Goal: Task Accomplishment & Management: Use online tool/utility

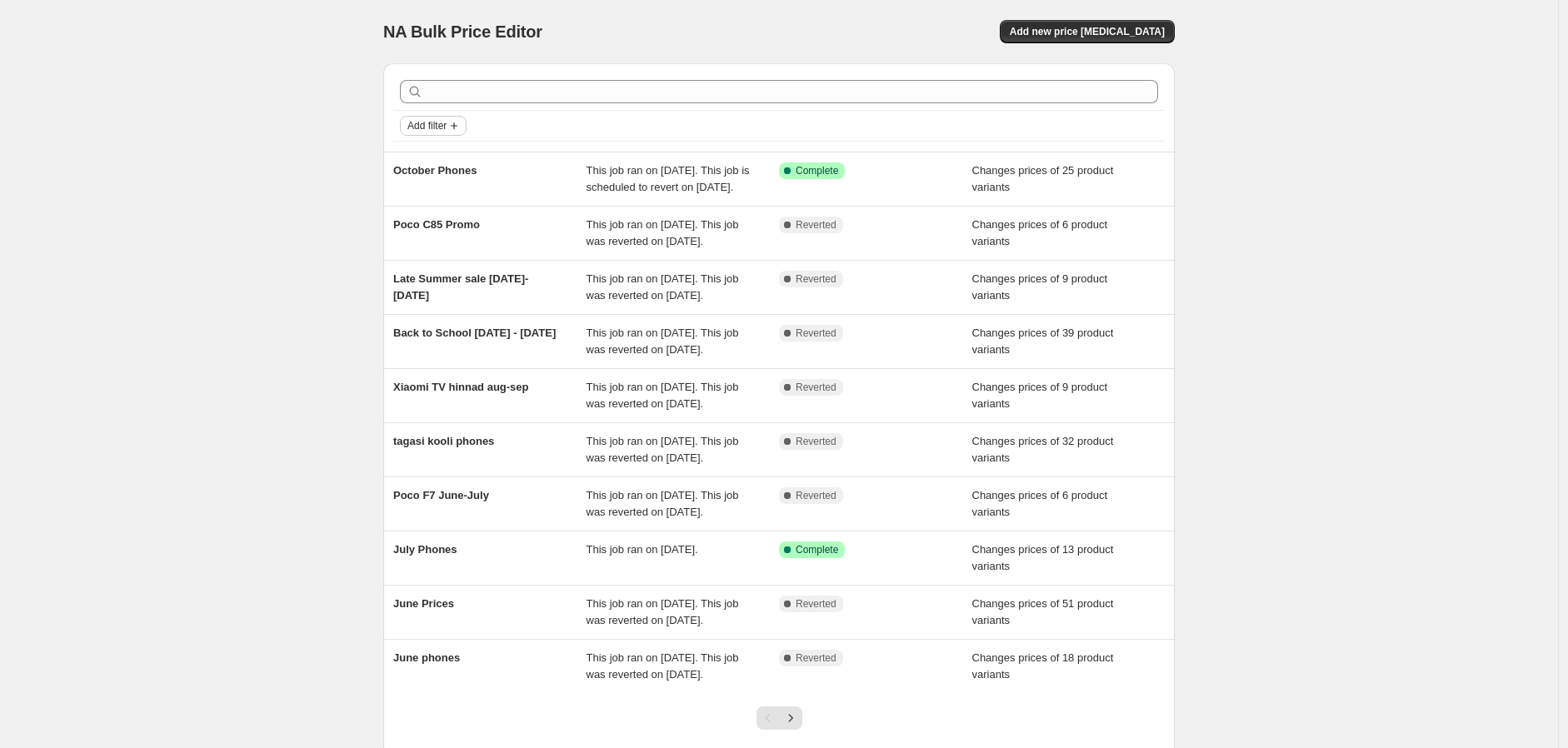
click at [439, 133] on button "Add filter" at bounding box center [433, 126] width 67 height 20
click at [443, 120] on span "Add filter" at bounding box center [426, 126] width 39 height 14
click at [1126, 25] on span "Add new price [MEDICAL_DATA]" at bounding box center [1088, 31] width 155 height 14
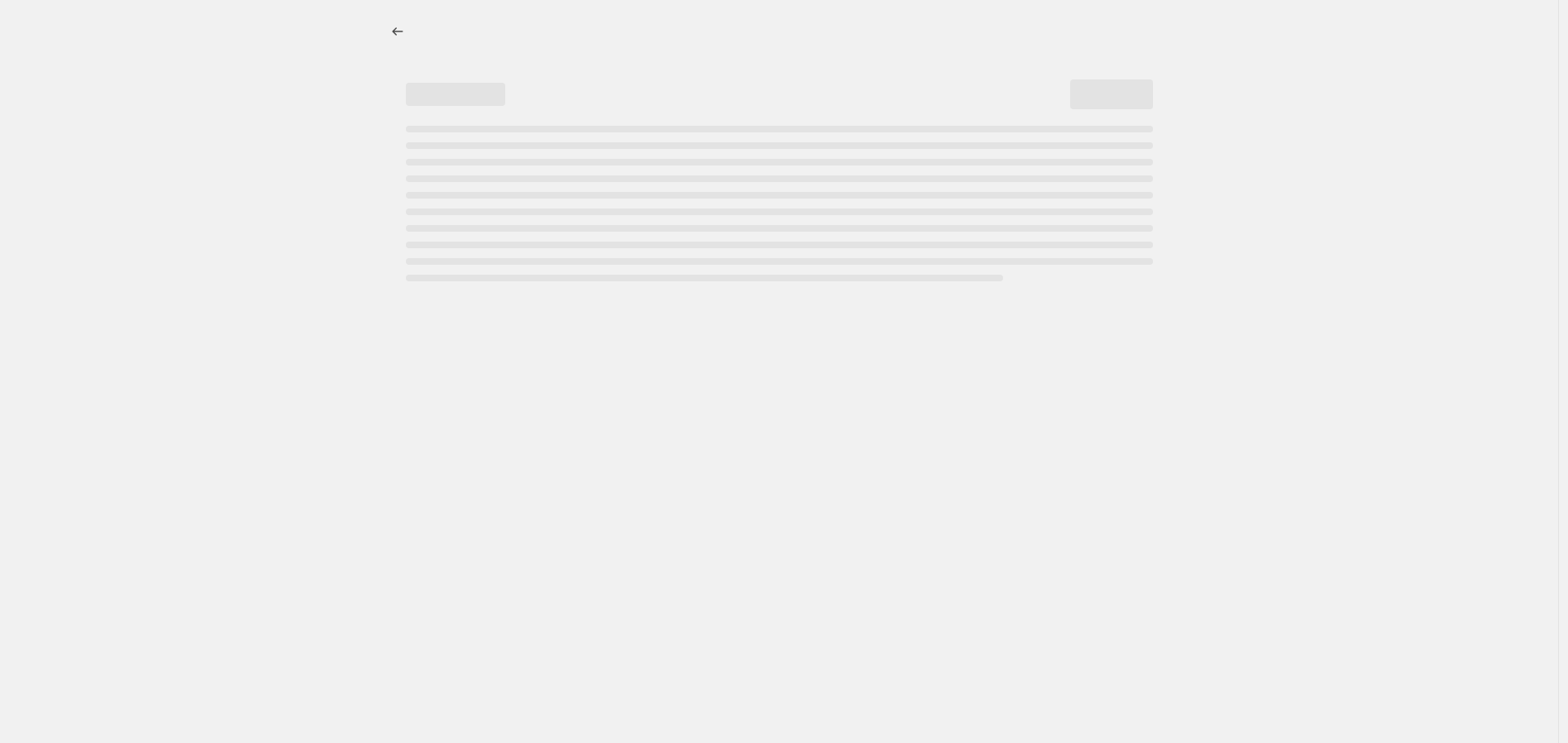
select select "percentage"
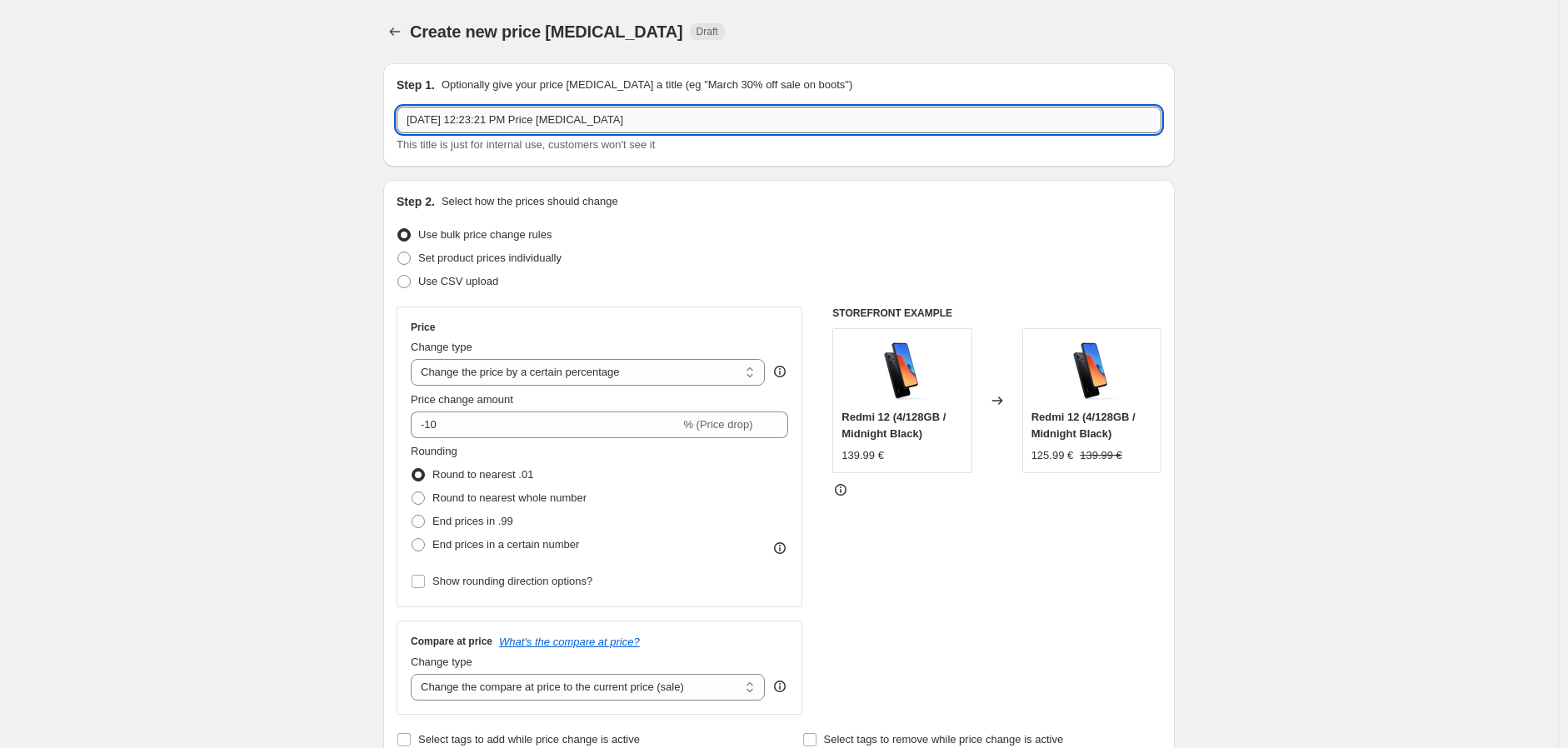
click at [629, 122] on input "[DATE] 12:23:21 PM Price [MEDICAL_DATA]" at bounding box center [779, 119] width 765 height 26
type input "Ч"
type input "Xiaomi TV October-December"
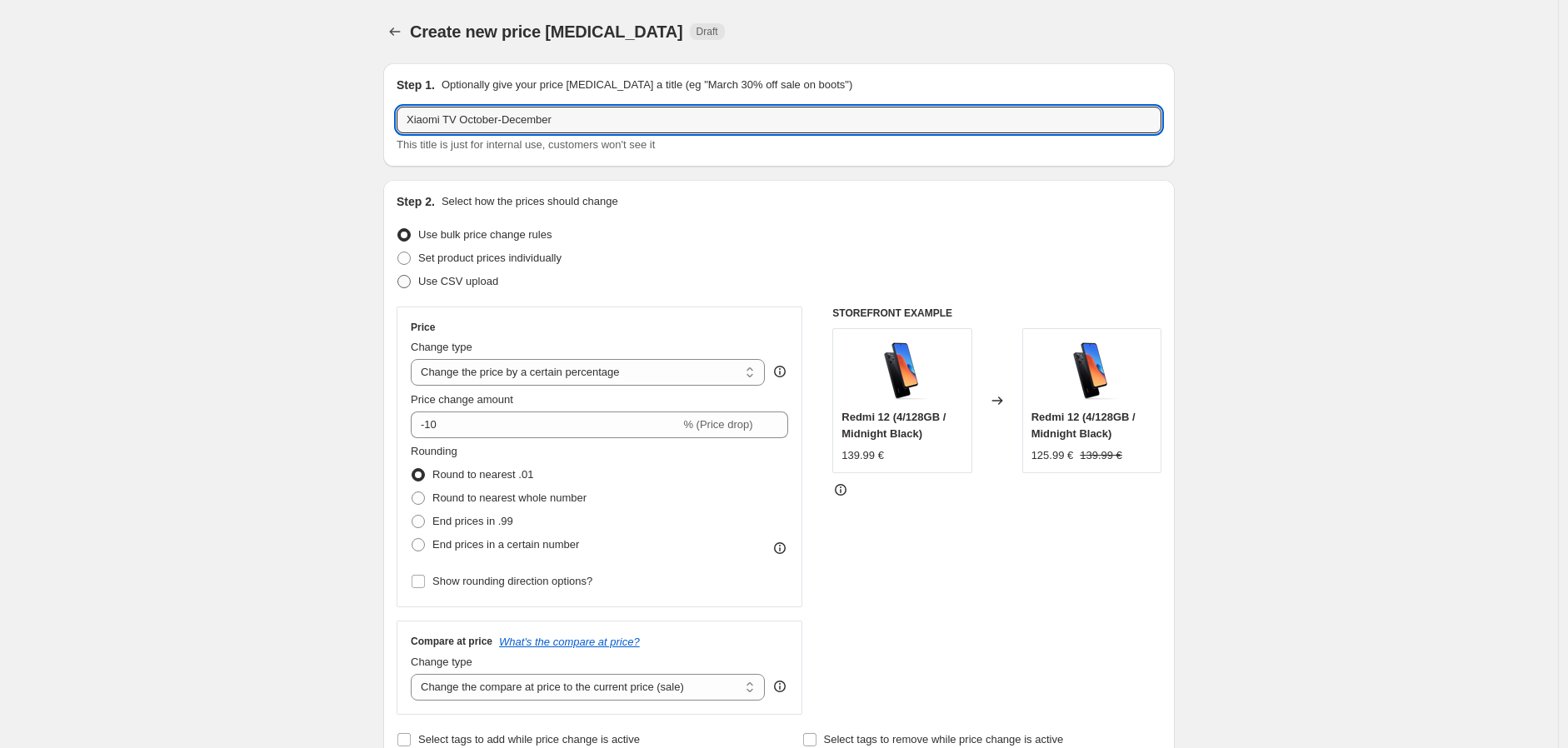
click at [452, 282] on span "Use CSV upload" at bounding box center [458, 282] width 80 height 13
click at [398, 276] on input "Use CSV upload" at bounding box center [397, 275] width 1 height 1
radio input "true"
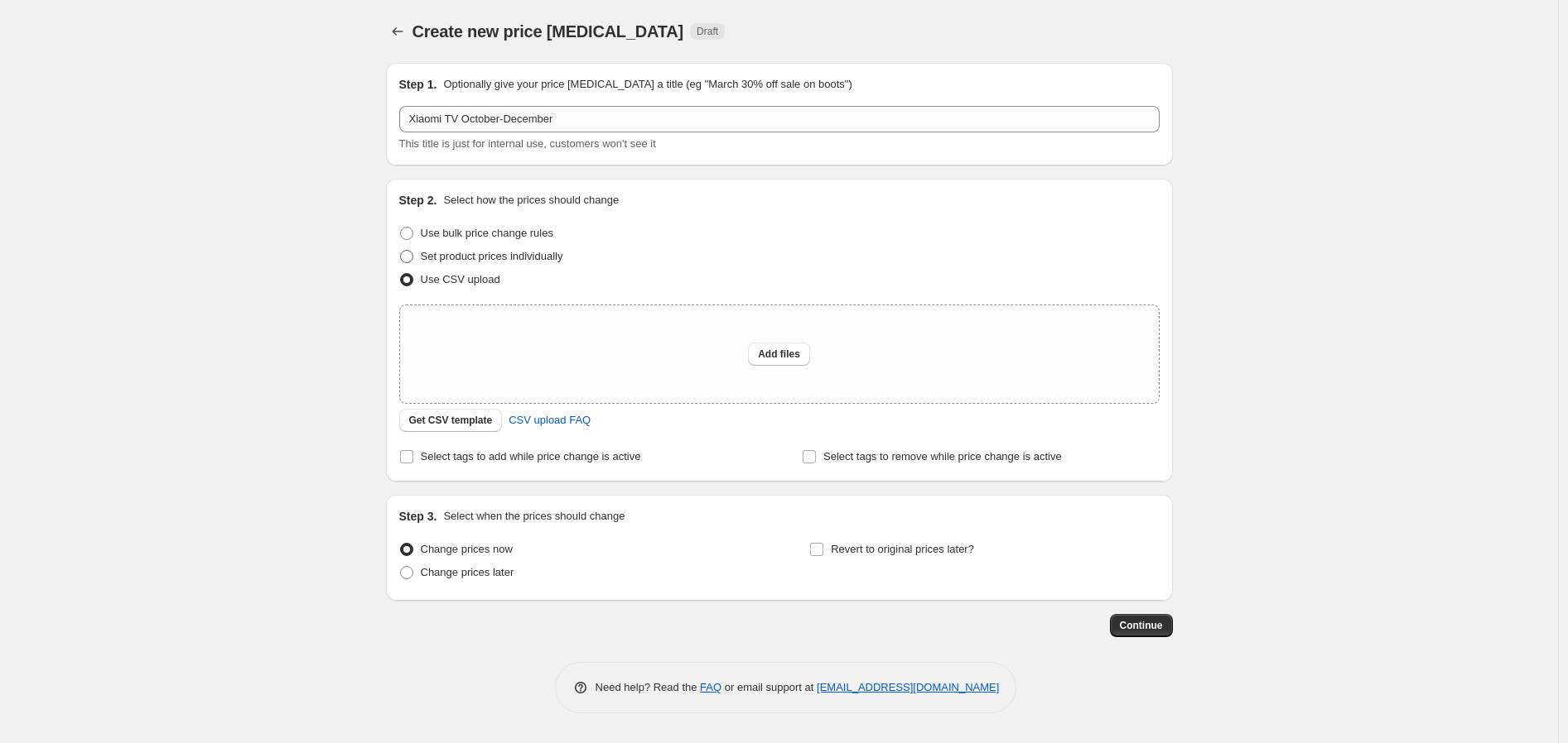
click at [497, 262] on span "Set product prices individually" at bounding box center [492, 256] width 142 height 13
click at [401, 251] on input "Set product prices individually" at bounding box center [400, 250] width 1 height 1
radio input "true"
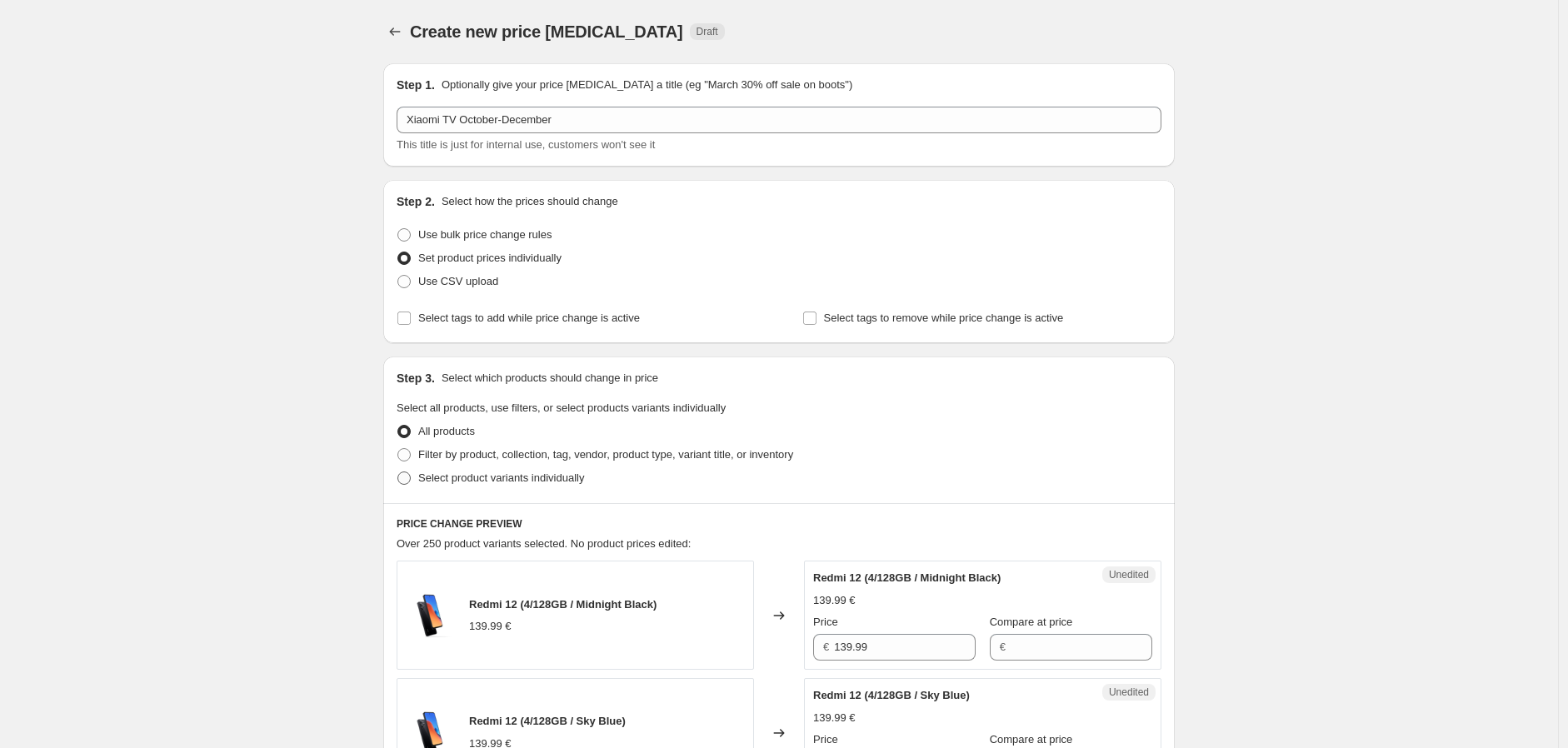
click at [501, 484] on span "Select product variants individually" at bounding box center [501, 478] width 166 height 13
click at [398, 473] on input "Select product variants individually" at bounding box center [397, 472] width 1 height 1
radio input "true"
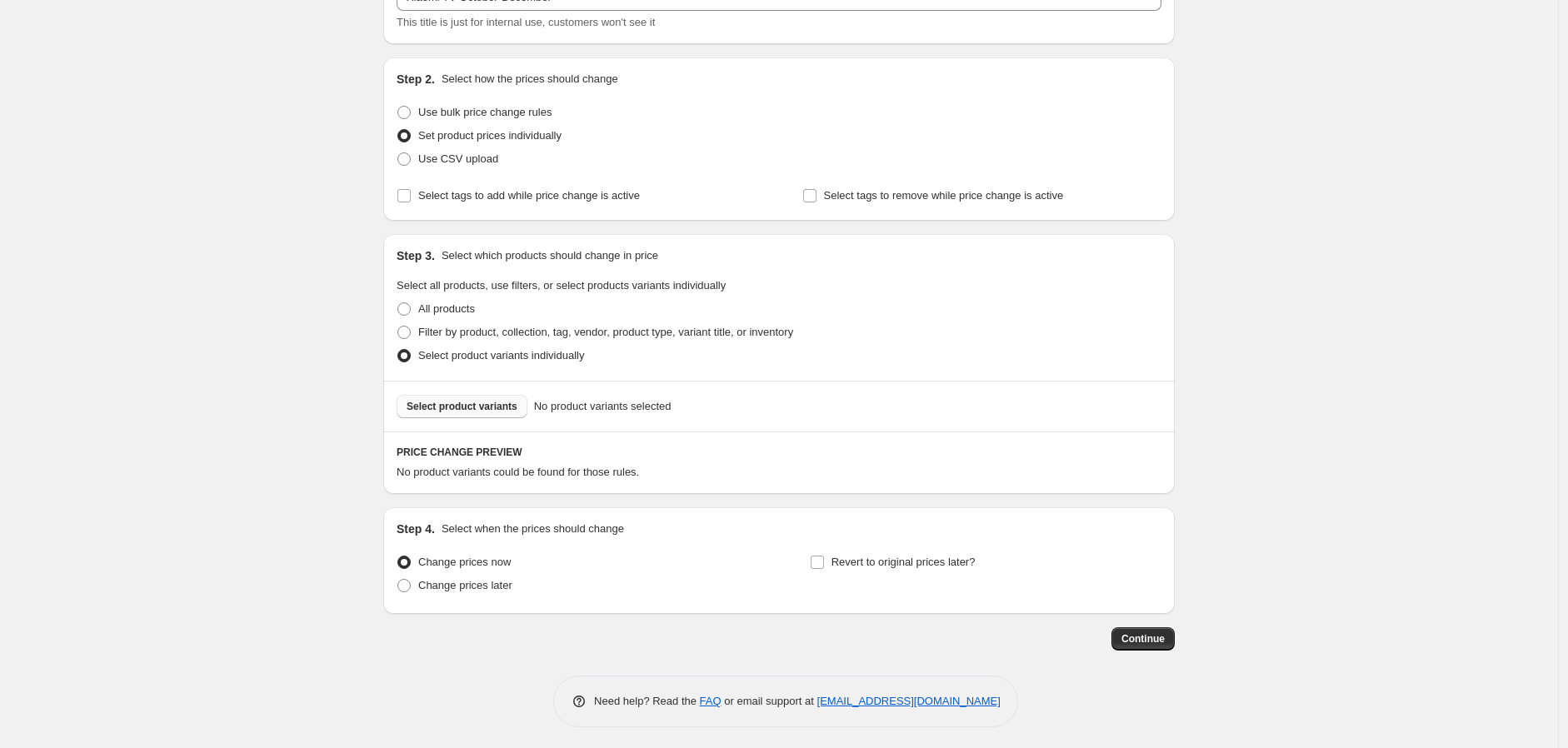
scroll to position [126, 0]
click at [464, 404] on span "Select product variants" at bounding box center [462, 403] width 111 height 14
click at [456, 396] on span "Select product variants" at bounding box center [462, 403] width 111 height 14
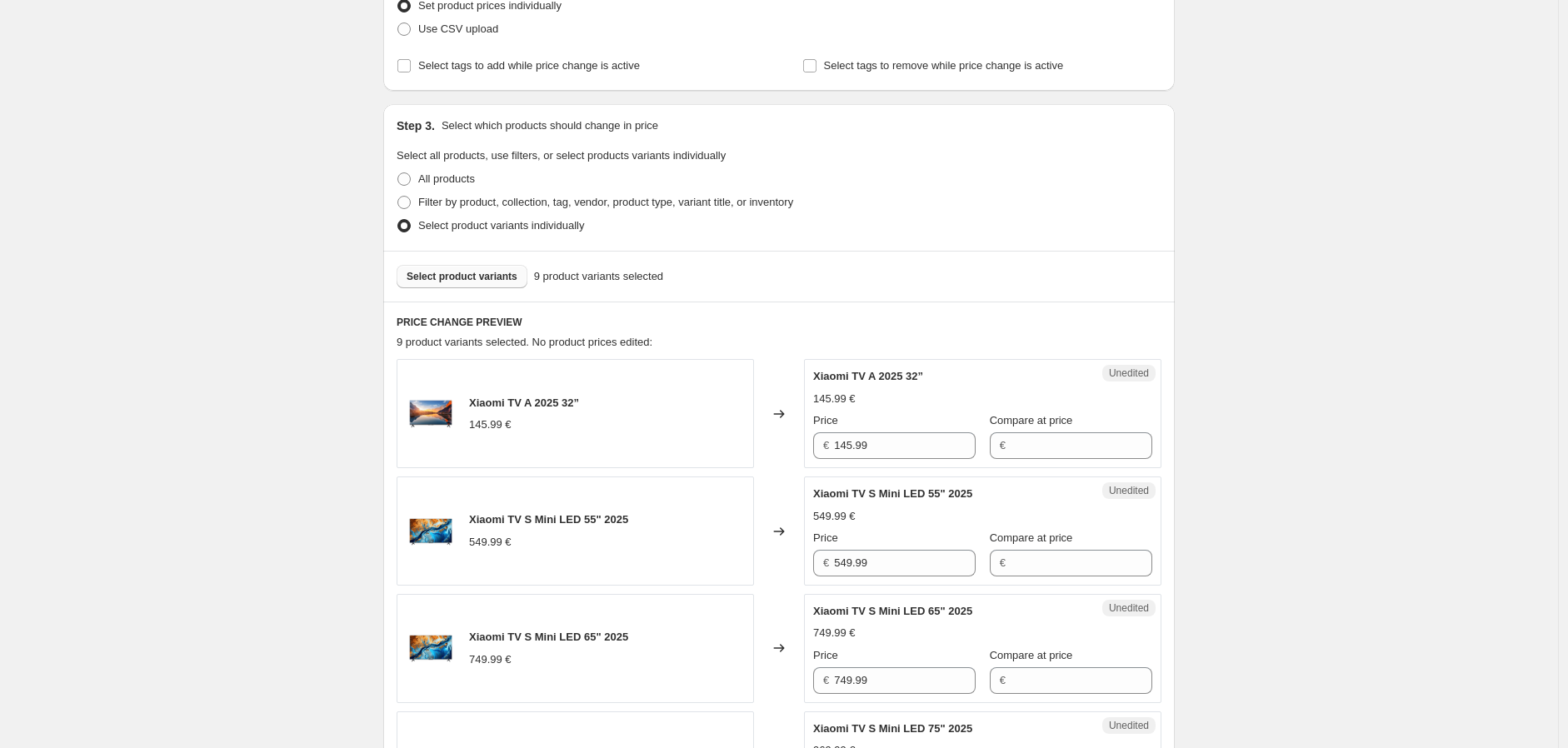
scroll to position [404, 0]
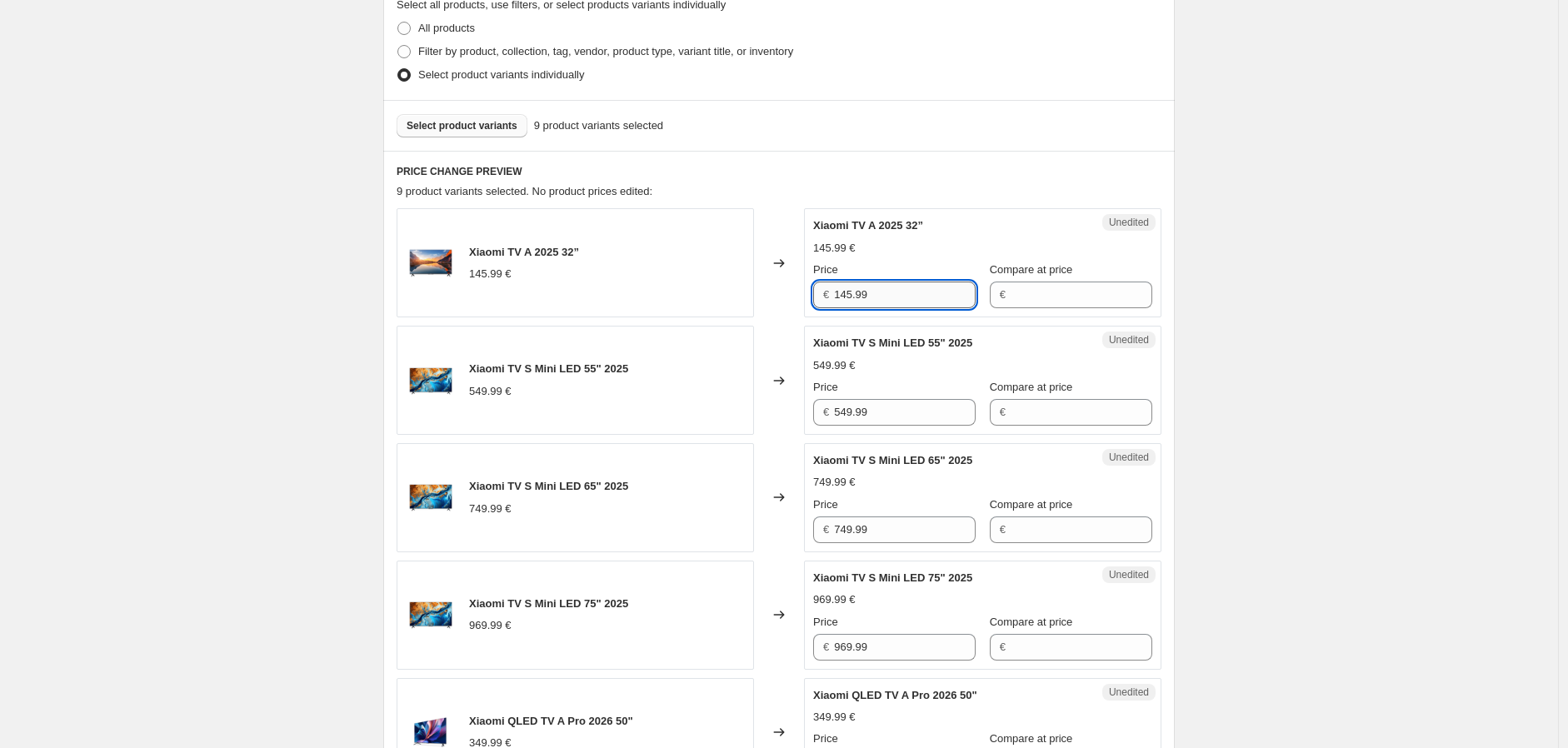
click at [932, 294] on input "145.99" at bounding box center [906, 294] width 142 height 26
click at [931, 294] on input "145.99" at bounding box center [906, 294] width 142 height 26
drag, startPoint x: 1073, startPoint y: 288, endPoint x: 1046, endPoint y: 294, distance: 27.7
click at [1073, 288] on input "Compare at price" at bounding box center [1082, 294] width 142 height 26
paste input "145.99"
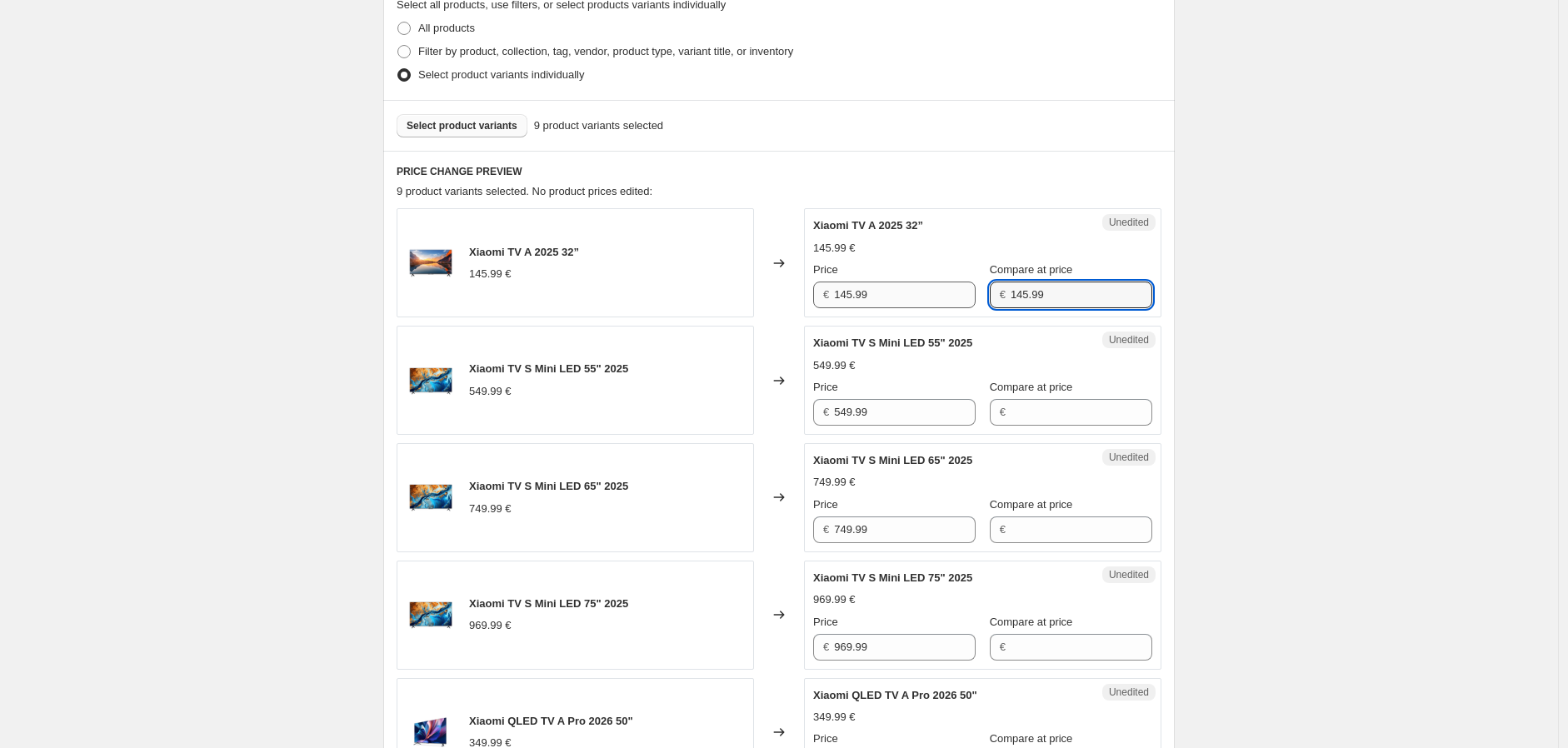
type input "145.99"
click at [865, 292] on input "145.99" at bounding box center [906, 294] width 142 height 26
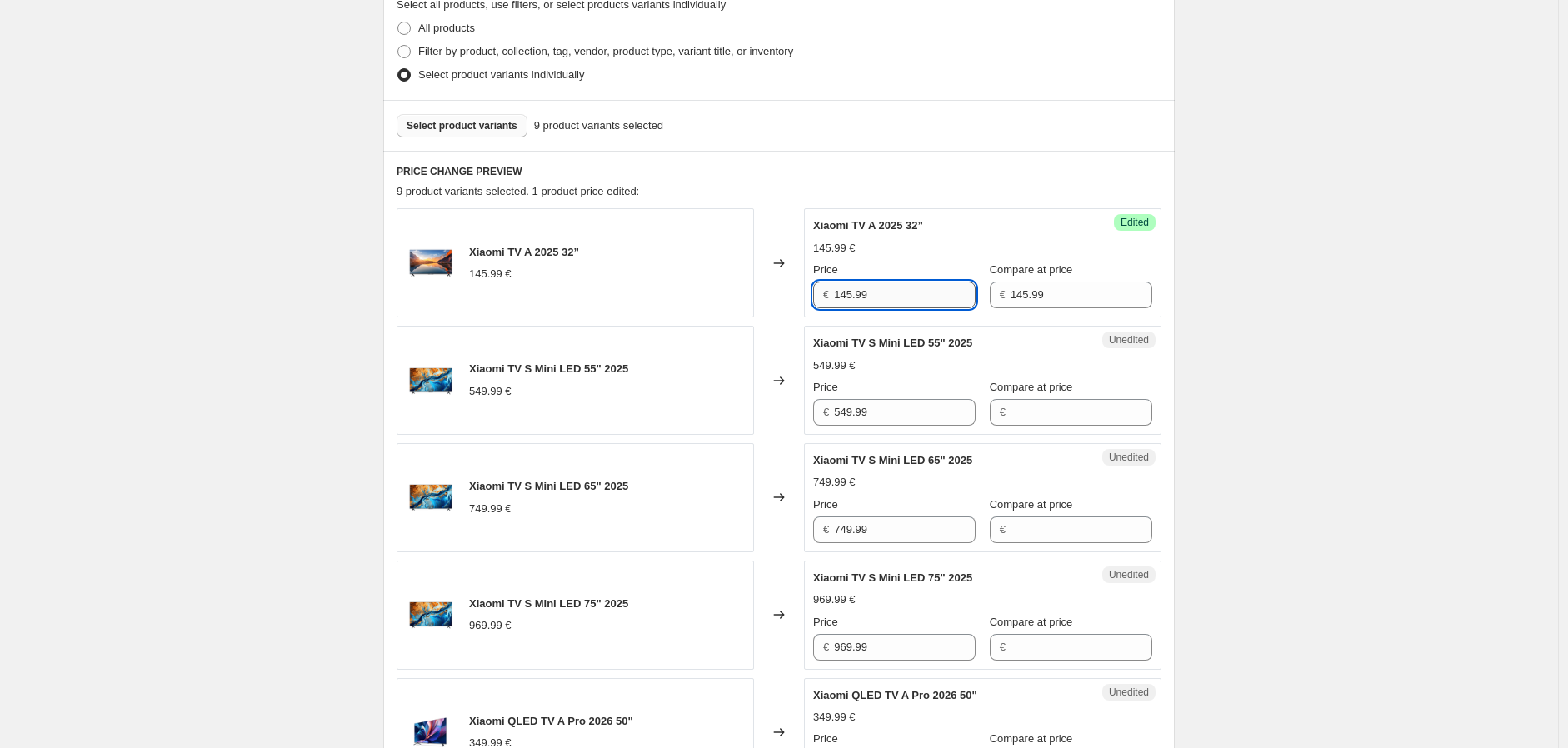
click at [865, 292] on input "145.99" at bounding box center [906, 294] width 142 height 26
type input "139.99"
click at [1287, 396] on div "Create new price [MEDICAL_DATA]. This page is ready Create new price [MEDICAL_D…" at bounding box center [779, 580] width 1559 height 1968
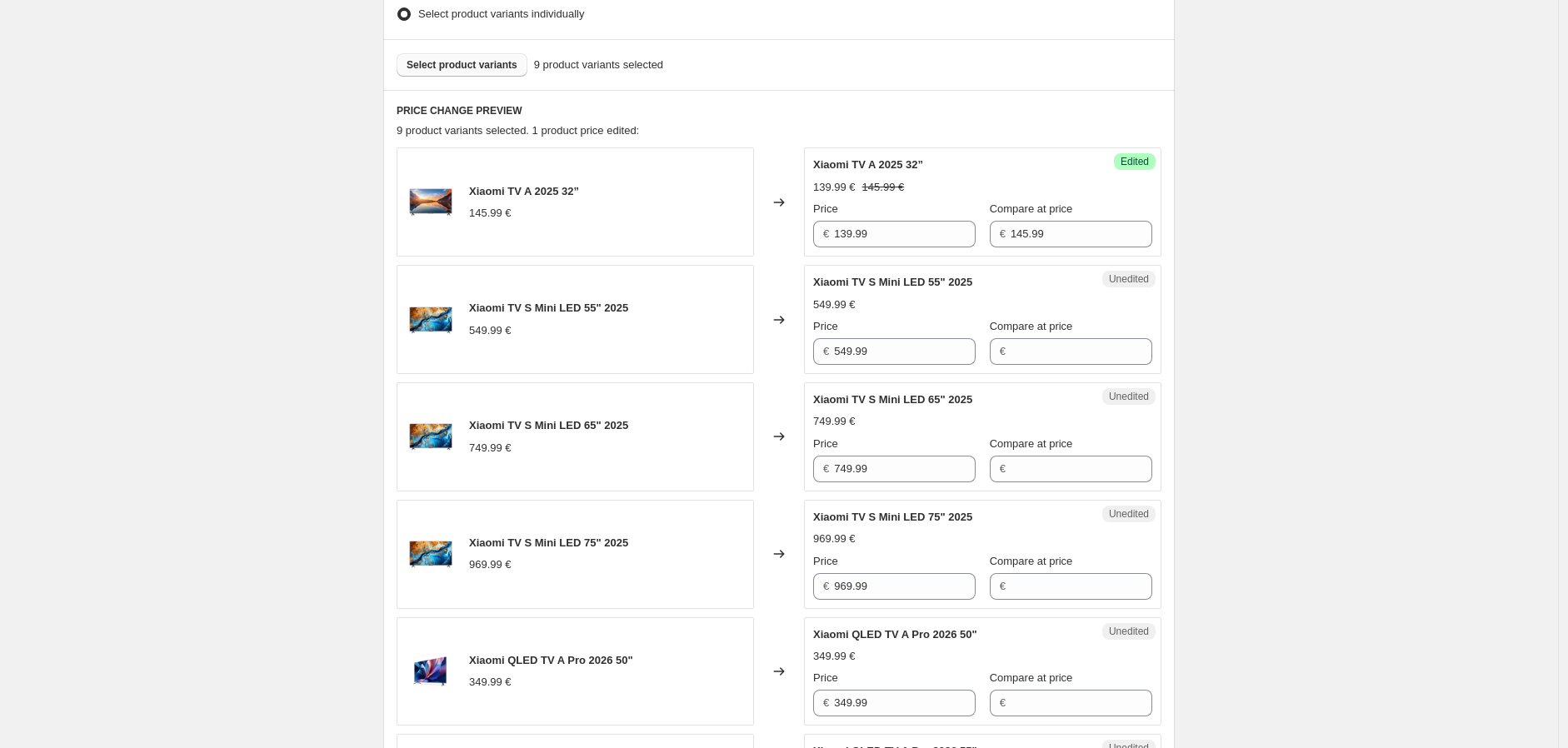
scroll to position [496, 0]
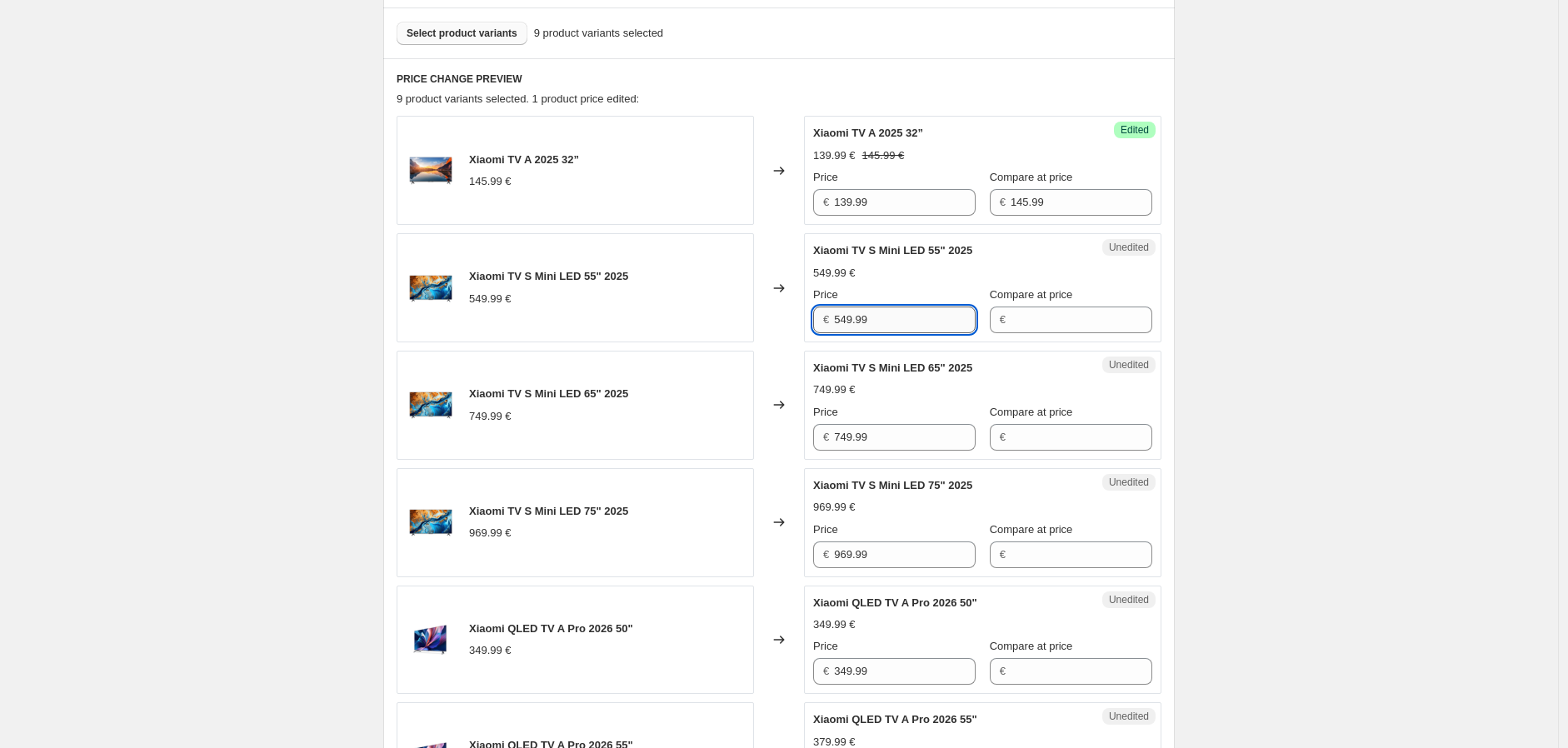
click at [923, 322] on input "549.99" at bounding box center [906, 320] width 142 height 26
click at [907, 313] on input "549.99" at bounding box center [906, 320] width 142 height 26
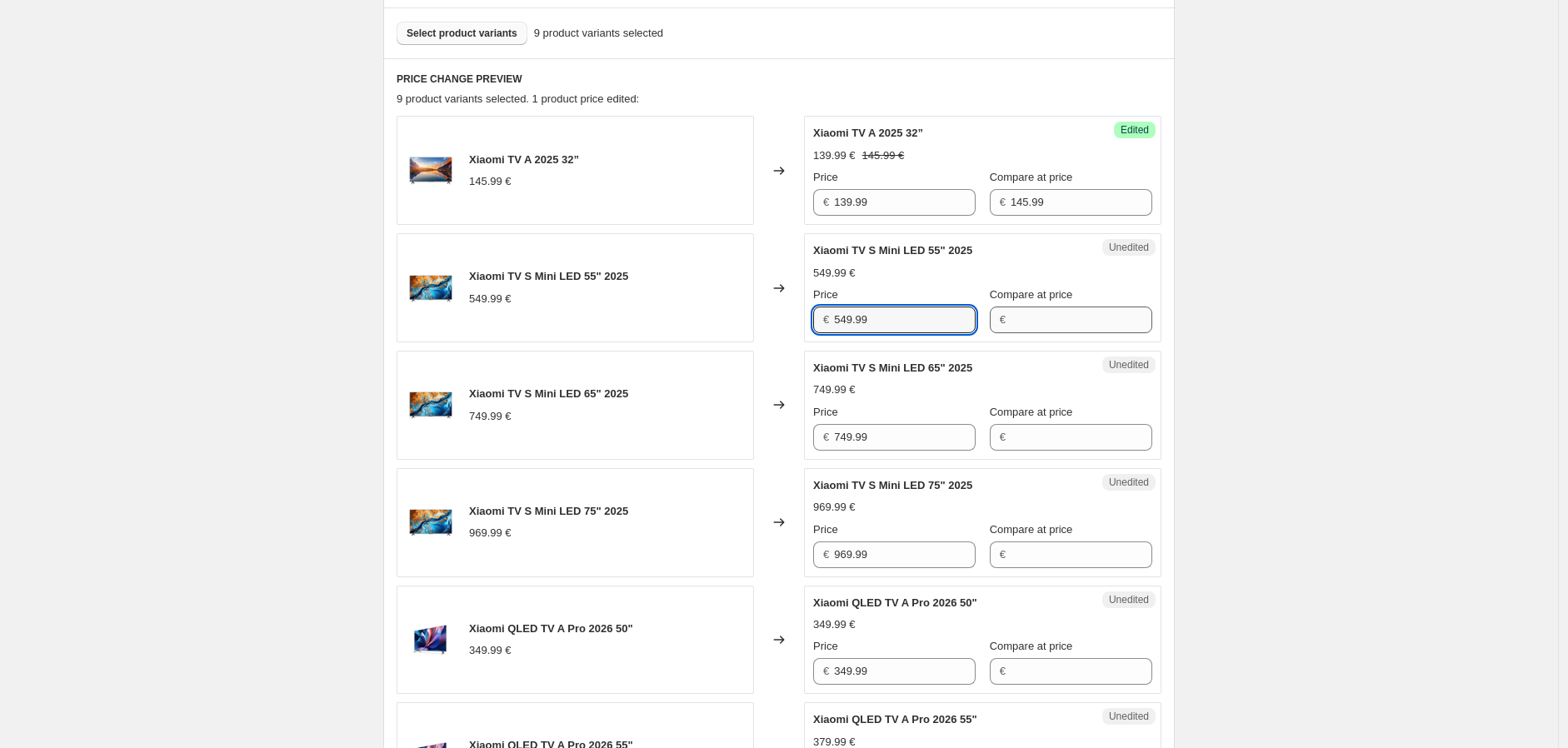
paste input "145"
click at [922, 326] on input "145.99" at bounding box center [906, 320] width 142 height 26
type input "145.99"
click at [1011, 320] on input "Compare at price" at bounding box center [1082, 320] width 142 height 26
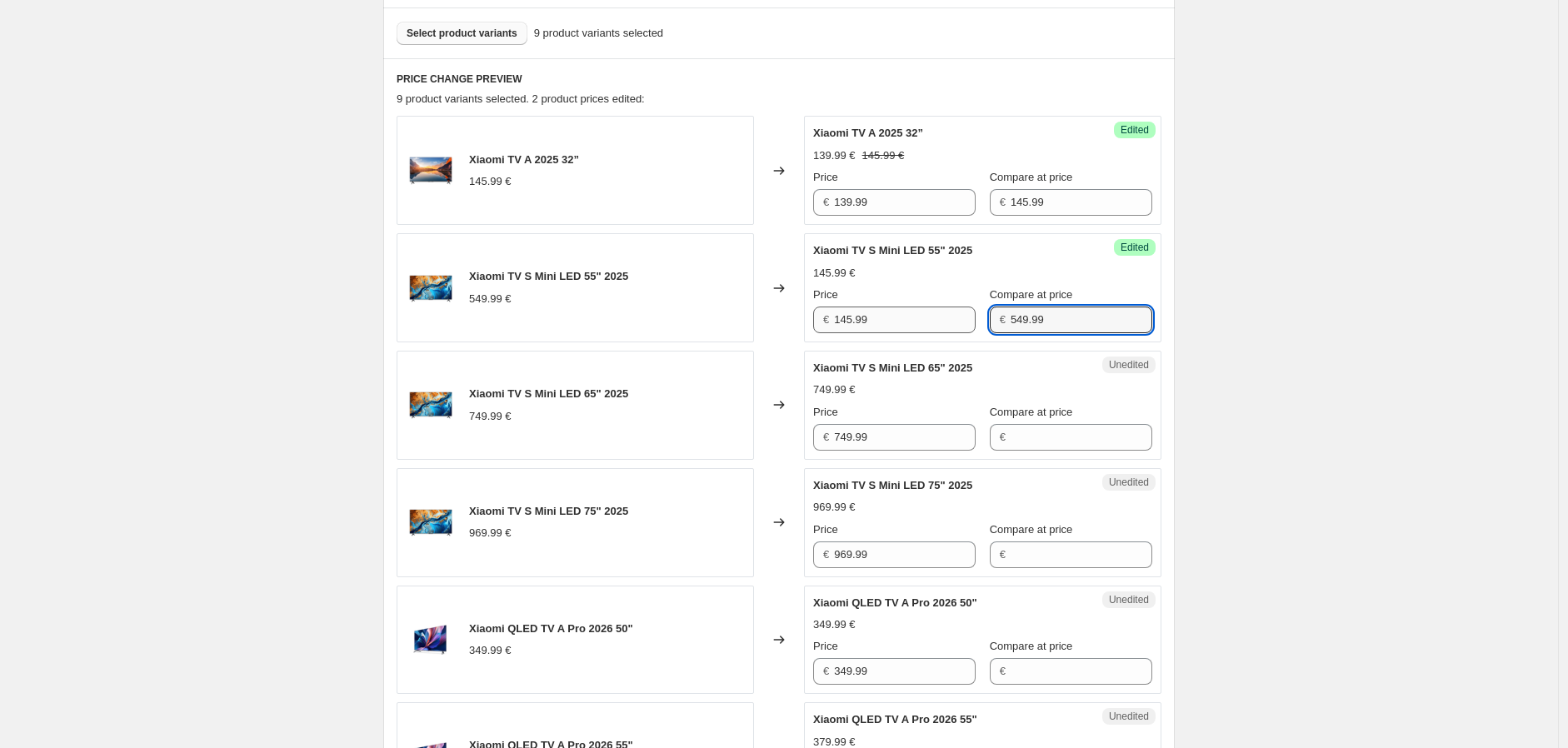
type input "549.99"
click at [869, 322] on input "145.99" at bounding box center [906, 320] width 142 height 26
type input "499.99"
click at [1381, 435] on div "Create new price [MEDICAL_DATA]. This page is ready Create new price [MEDICAL_D…" at bounding box center [779, 488] width 1559 height 1968
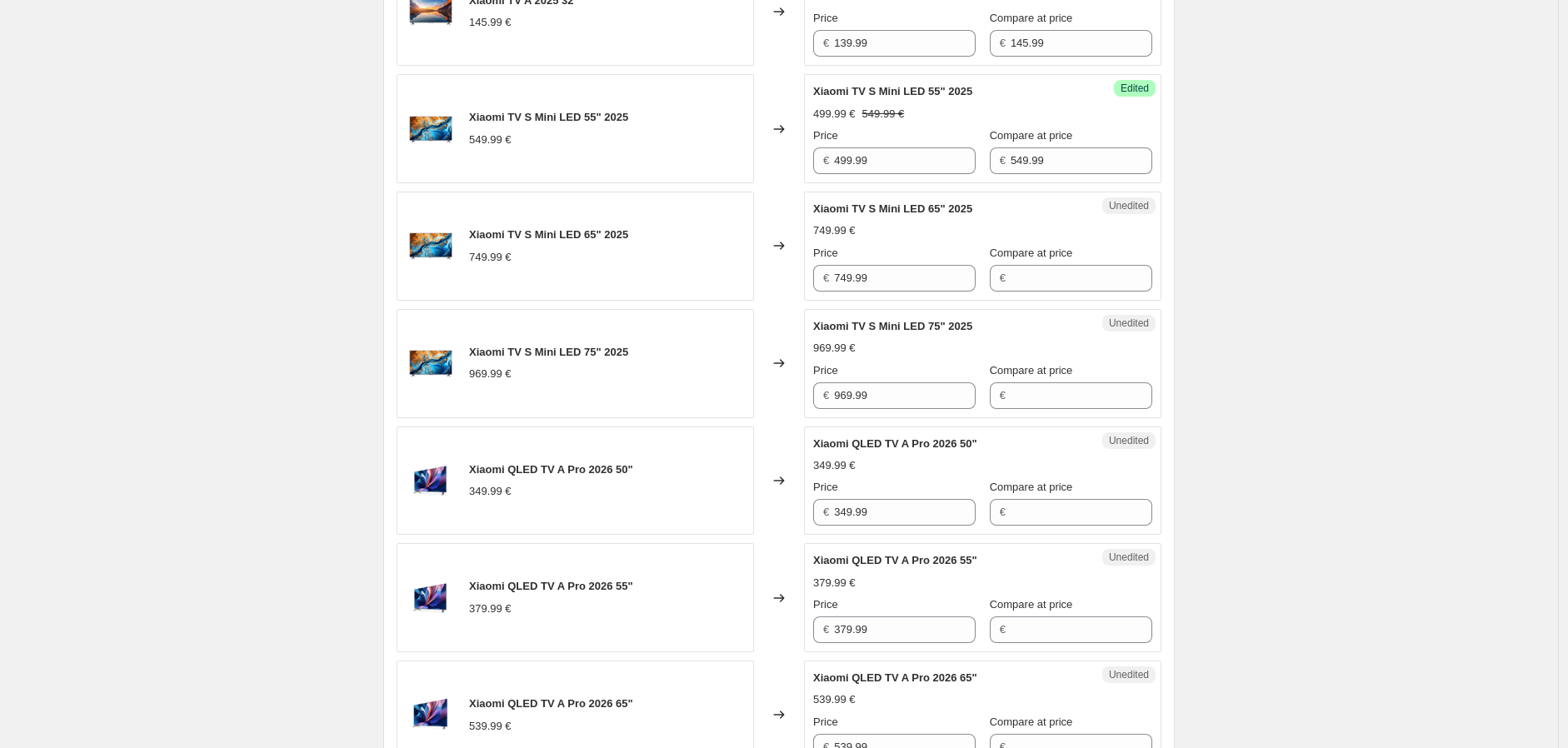
scroll to position [681, 0]
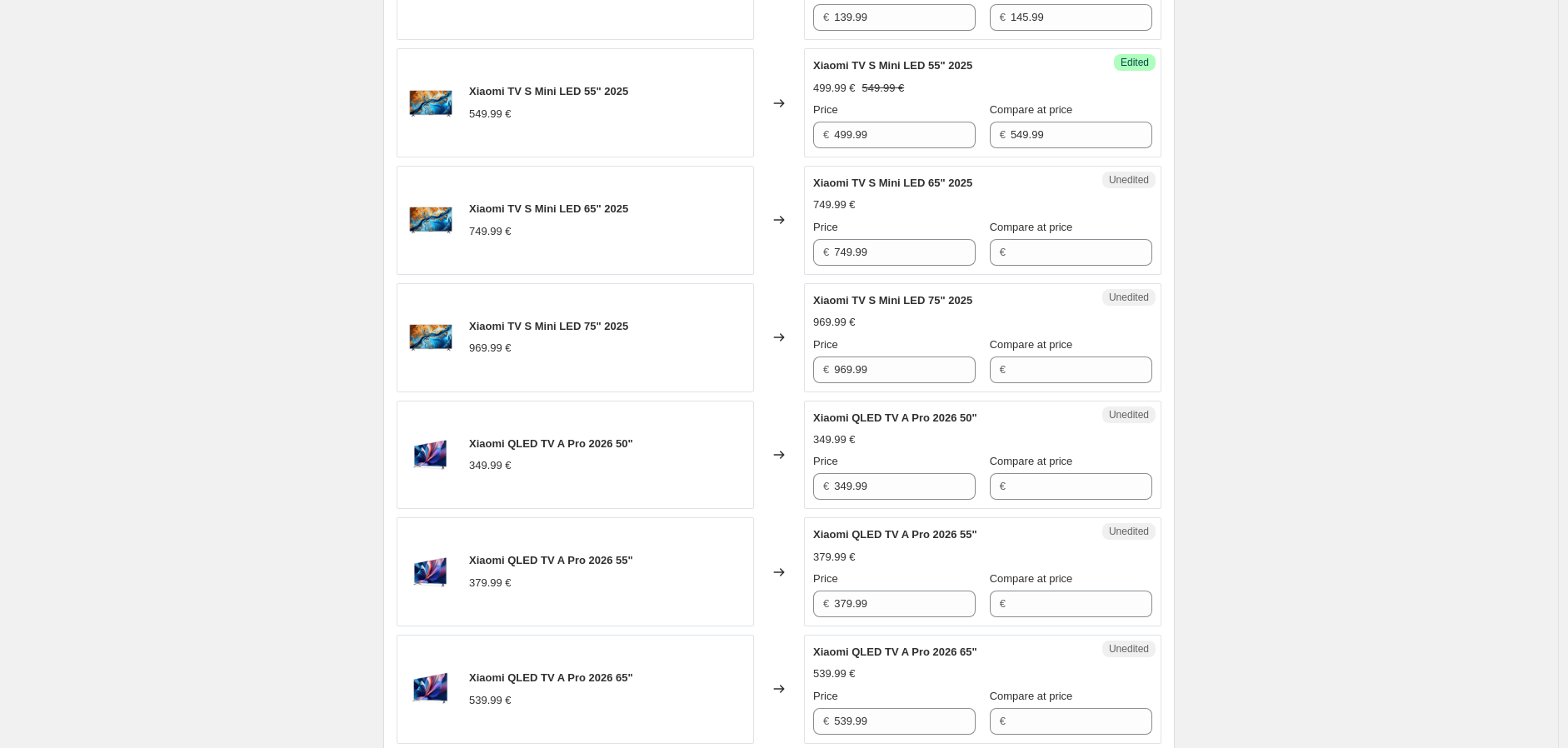
click at [902, 272] on div "Unedited Xiaomi TV S Mini LED 65" 2025 749.99 € Price € 749.99 Compare at price…" at bounding box center [983, 220] width 357 height 109
click at [907, 255] on input "749.99" at bounding box center [906, 252] width 142 height 26
click at [1062, 254] on input "Compare at price" at bounding box center [1082, 252] width 142 height 26
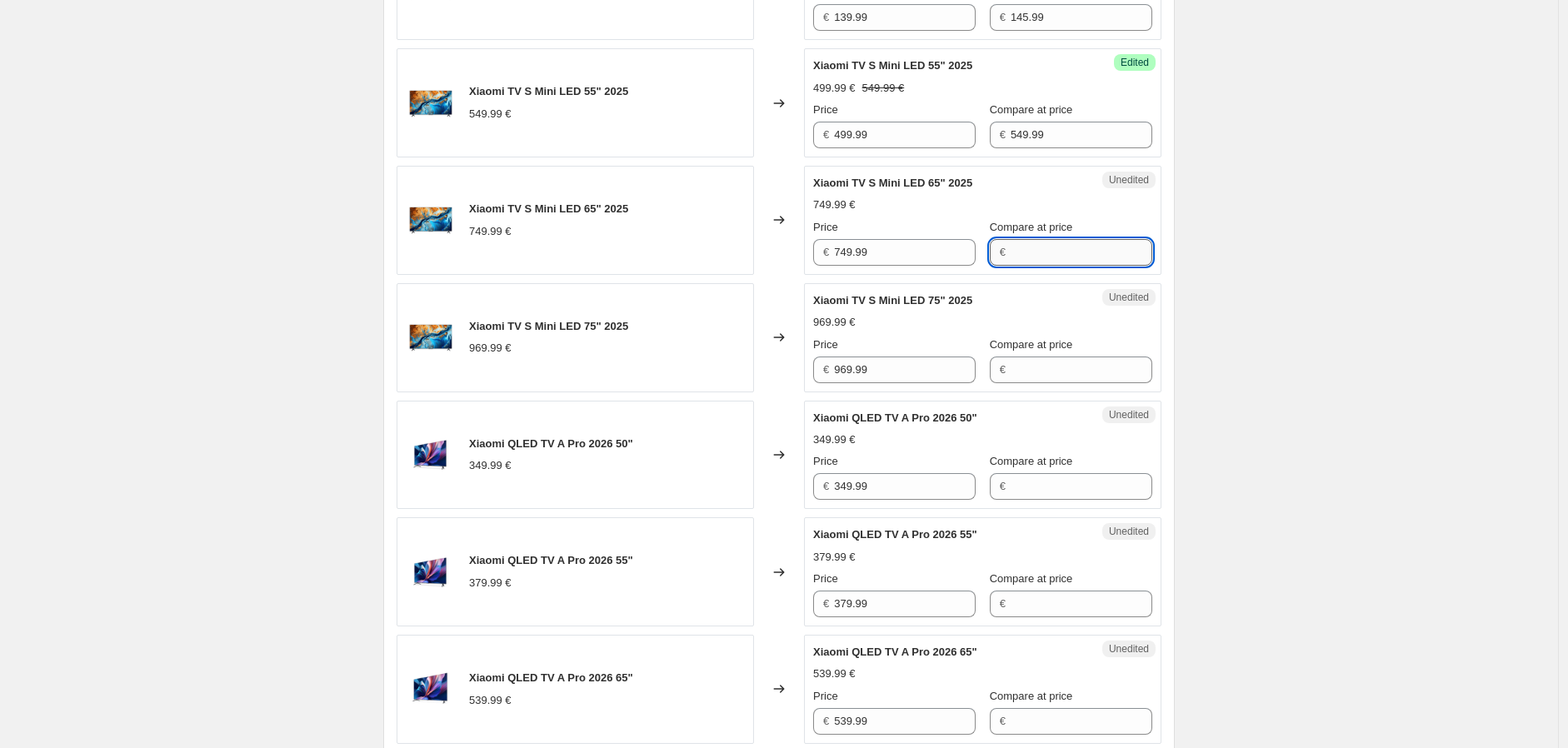
paste input "749.99"
type input "749.99"
click at [875, 251] on input "749.99" at bounding box center [906, 252] width 142 height 26
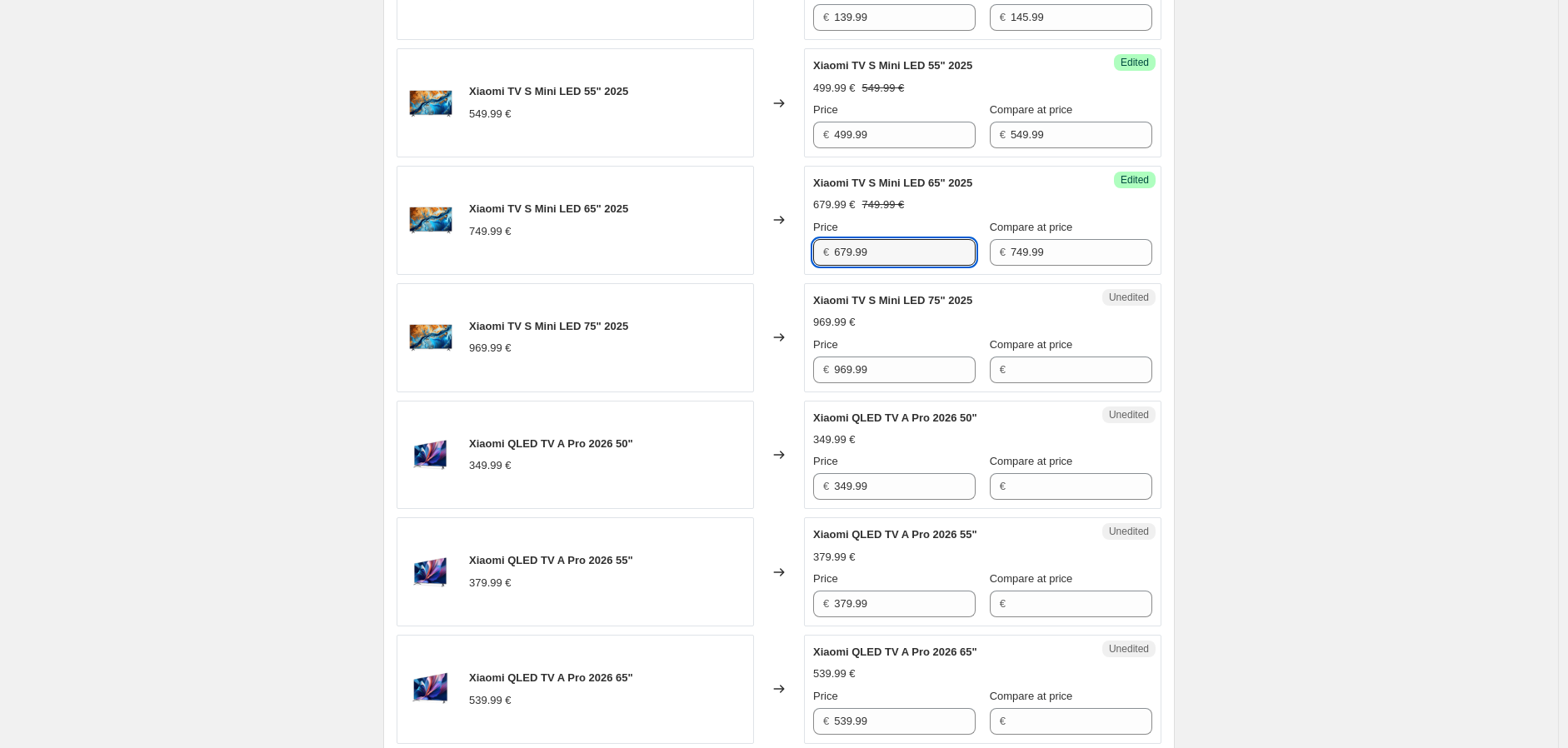
click at [894, 269] on div "Success Edited Xiaomi TV S Mini LED 65" 2025 679.99 € 749.99 € Price € 679.99 C…" at bounding box center [983, 220] width 357 height 109
click at [895, 255] on input "679.99" at bounding box center [906, 252] width 142 height 26
click at [1282, 309] on div "Create new price [MEDICAL_DATA]. This page is ready Create new price [MEDICAL_D…" at bounding box center [779, 303] width 1559 height 1968
click at [885, 249] on input "699.99" at bounding box center [906, 252] width 142 height 26
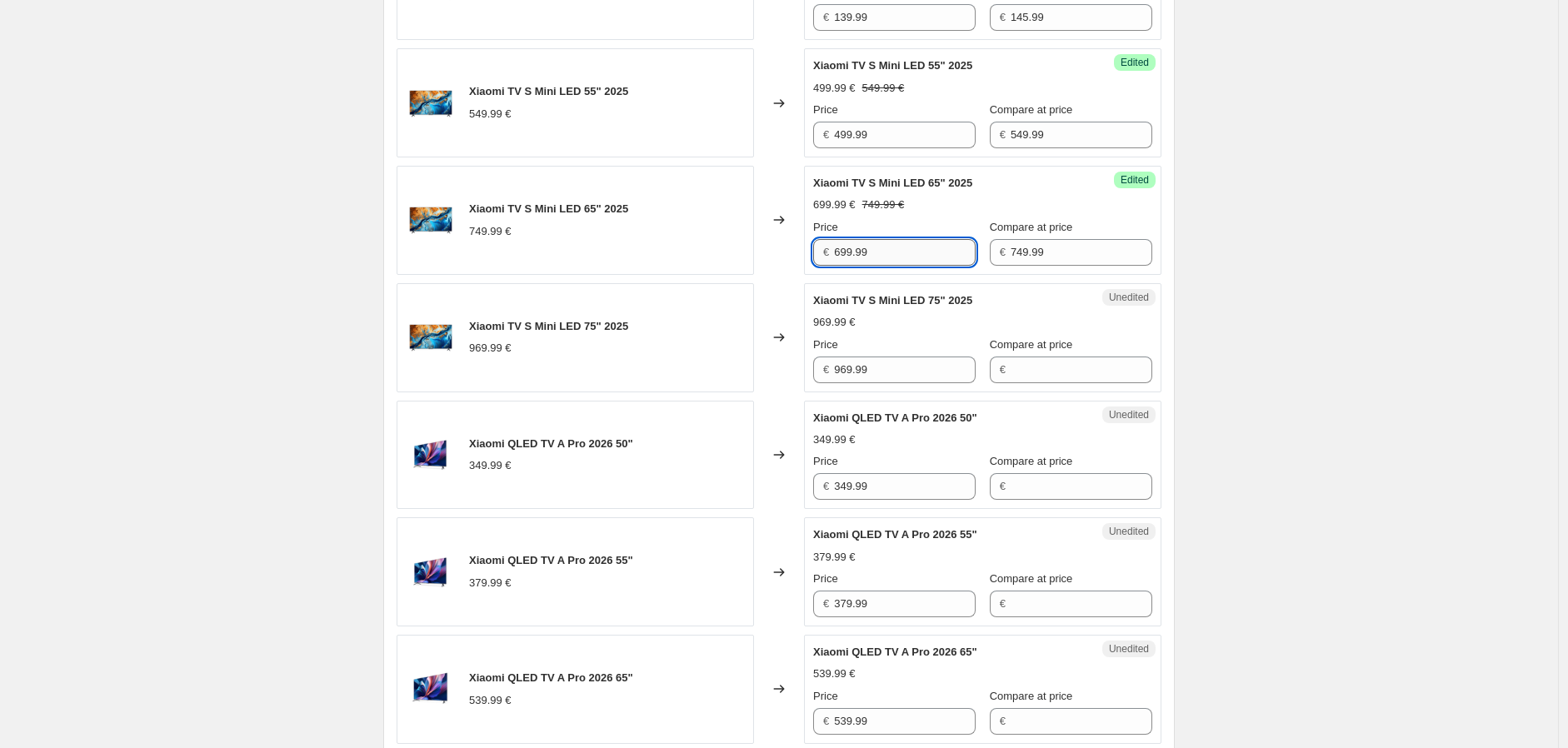
click at [885, 249] on input "699.99" at bounding box center [906, 252] width 142 height 26
type input "709.99"
click at [1322, 326] on div "Create new price [MEDICAL_DATA]. This page is ready Create new price [MEDICAL_D…" at bounding box center [779, 303] width 1559 height 1968
click at [874, 146] on input "499.99" at bounding box center [906, 135] width 142 height 26
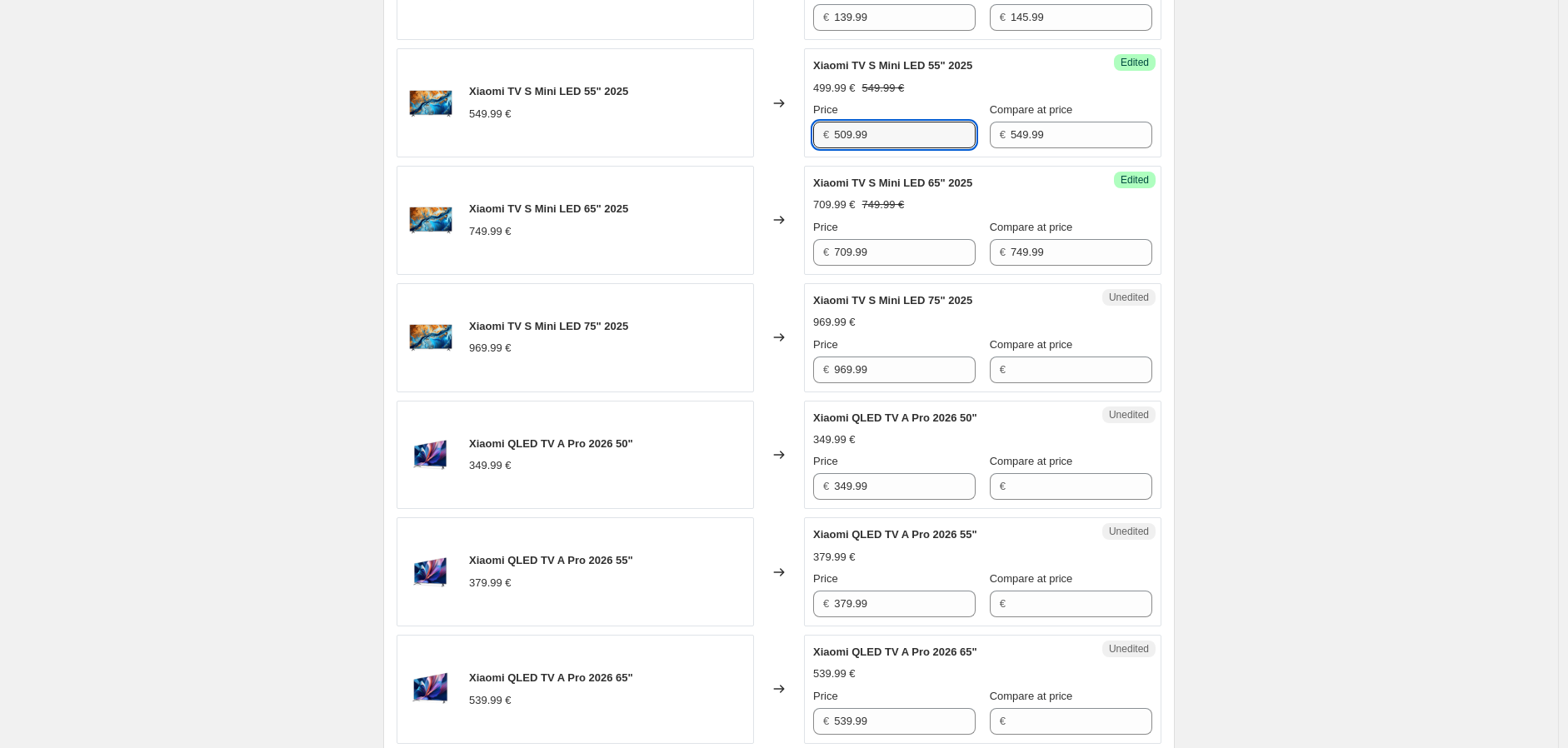
type input "509.99"
click at [1386, 296] on div "Create new price [MEDICAL_DATA]. This page is ready Create new price [MEDICAL_D…" at bounding box center [779, 303] width 1559 height 1968
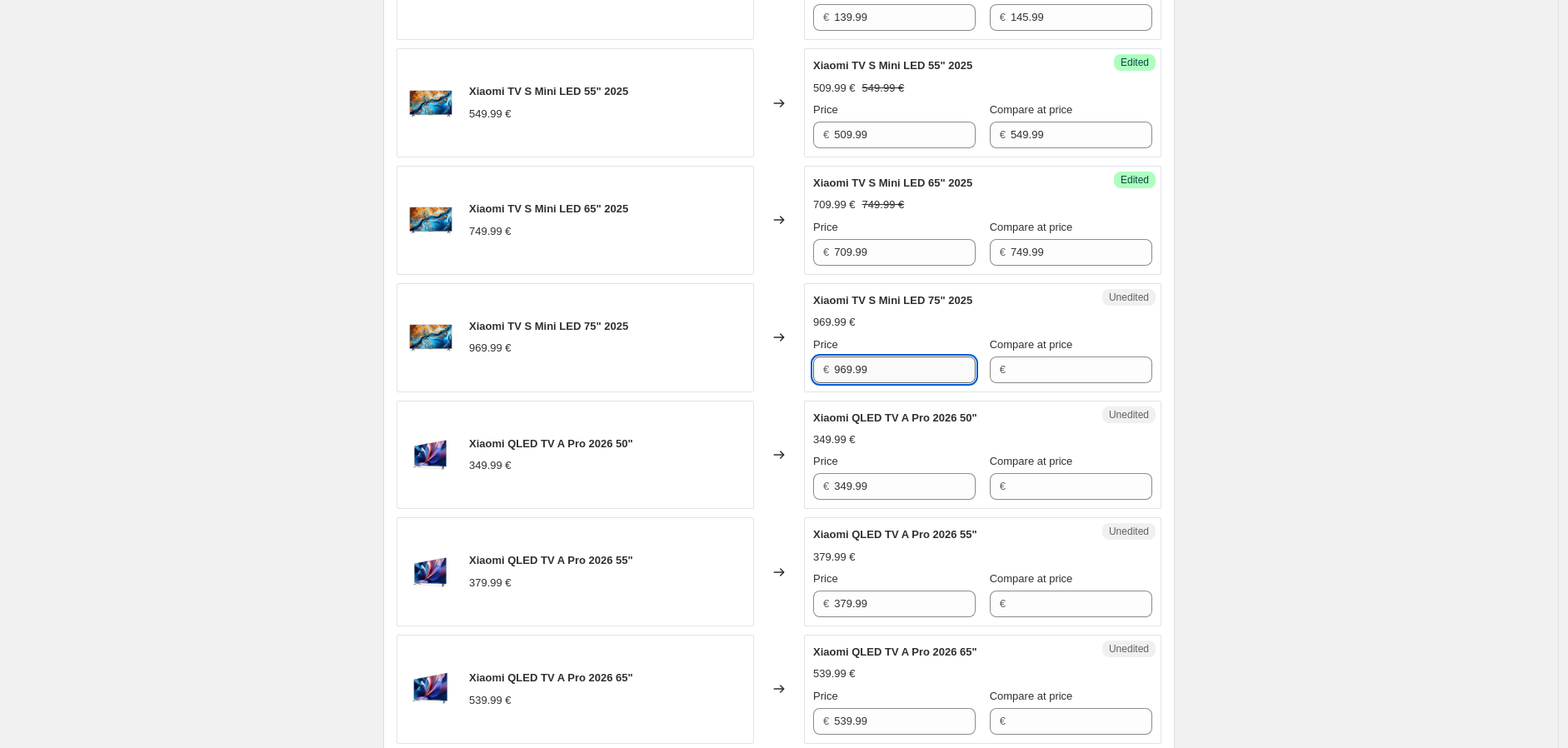
click at [908, 372] on input "969.99" at bounding box center [906, 369] width 142 height 26
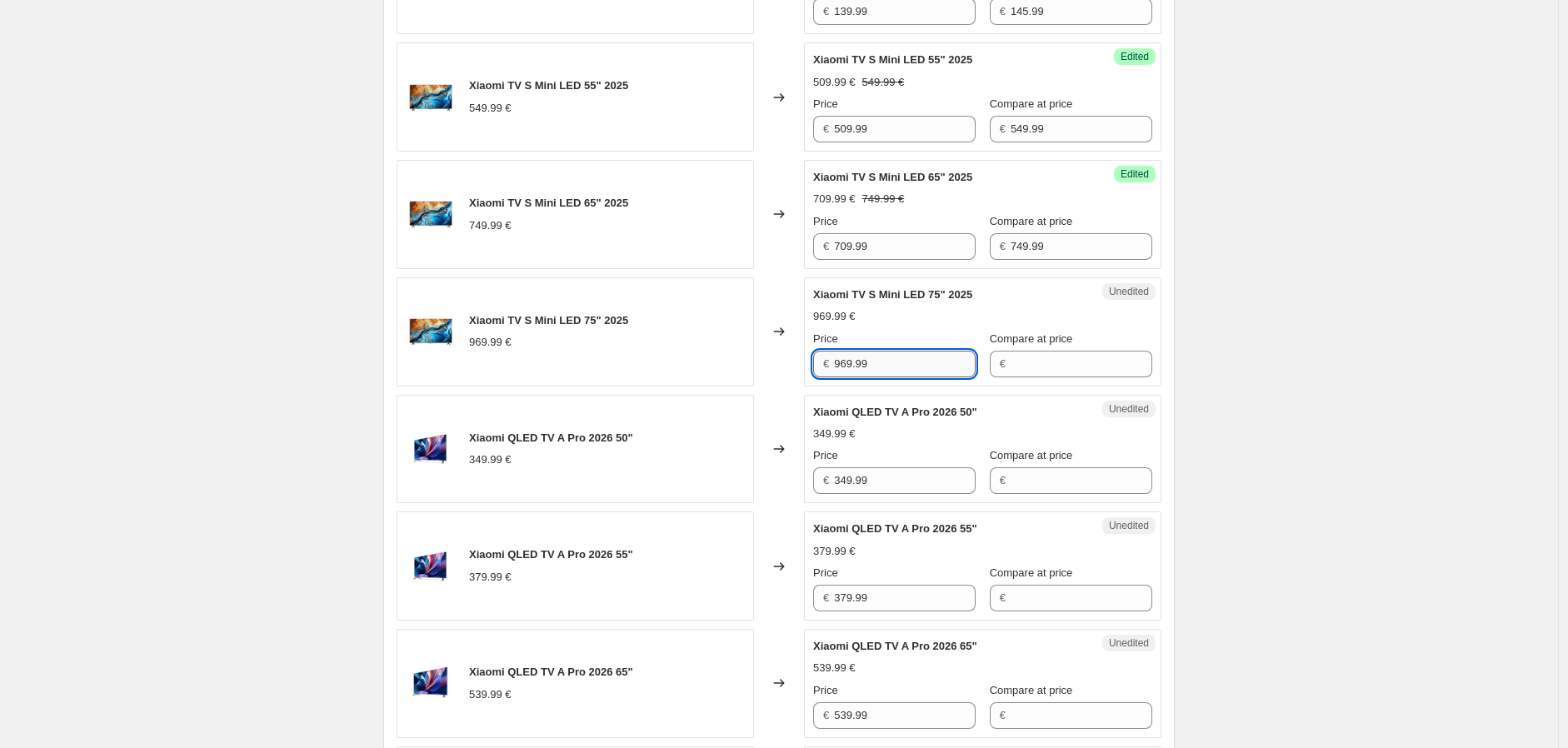
scroll to position [774, 0]
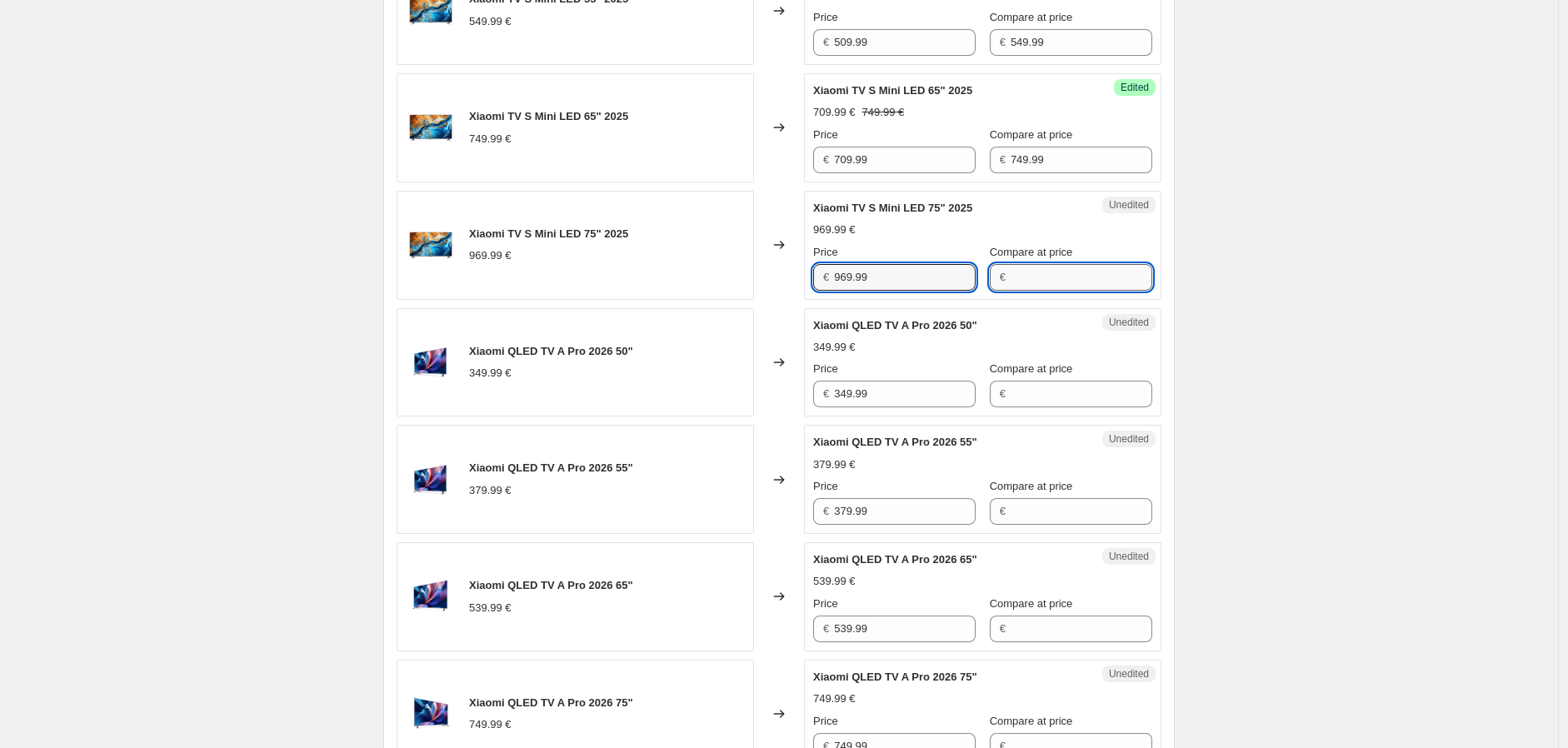
click at [1035, 278] on input "Compare at price" at bounding box center [1082, 277] width 142 height 26
paste input "969.99"
type input "969.99"
click at [885, 269] on input "969.99" at bounding box center [906, 277] width 142 height 26
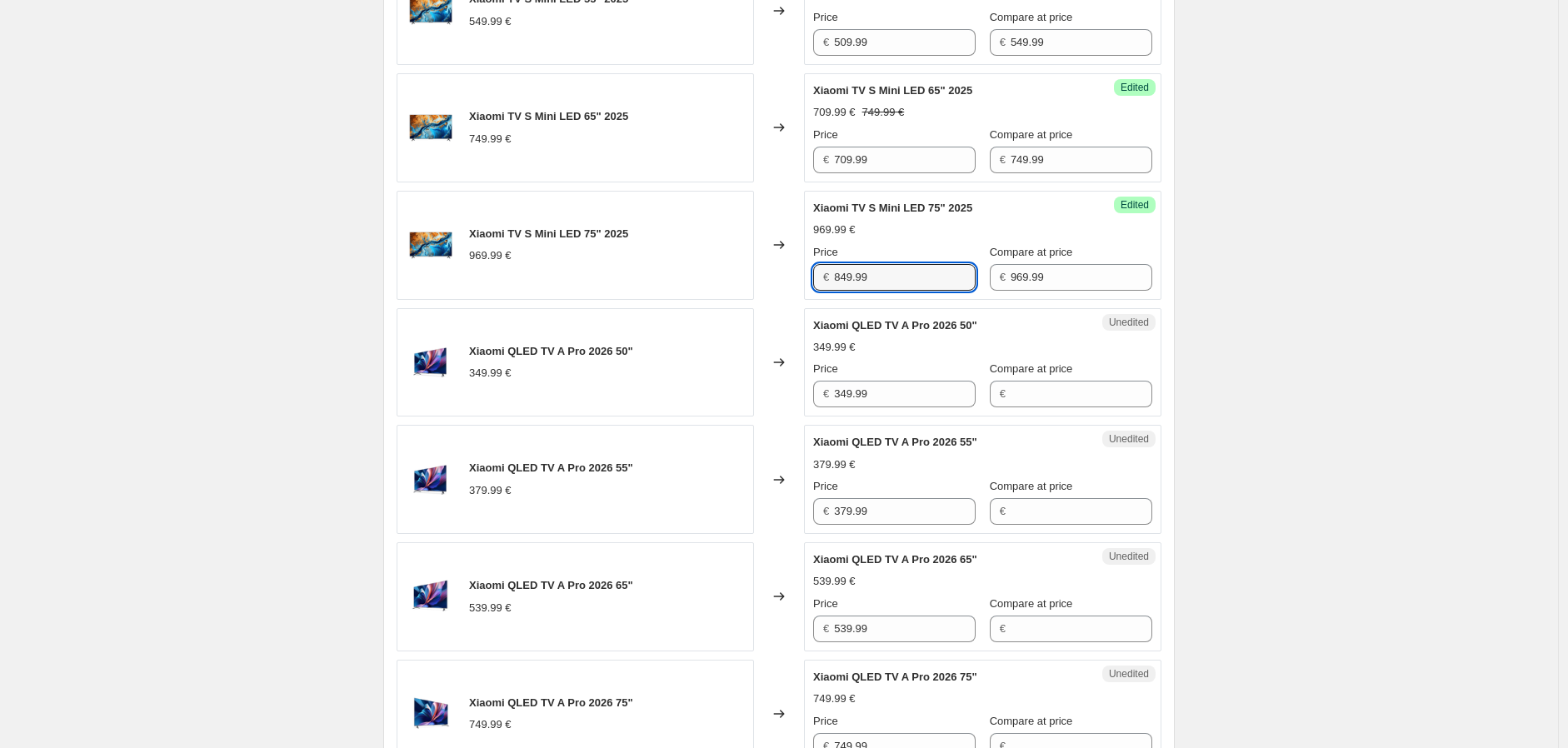
type input "849.99"
click at [1226, 304] on div "Create new price [MEDICAL_DATA]. This page is ready Create new price [MEDICAL_D…" at bounding box center [779, 210] width 1559 height 1968
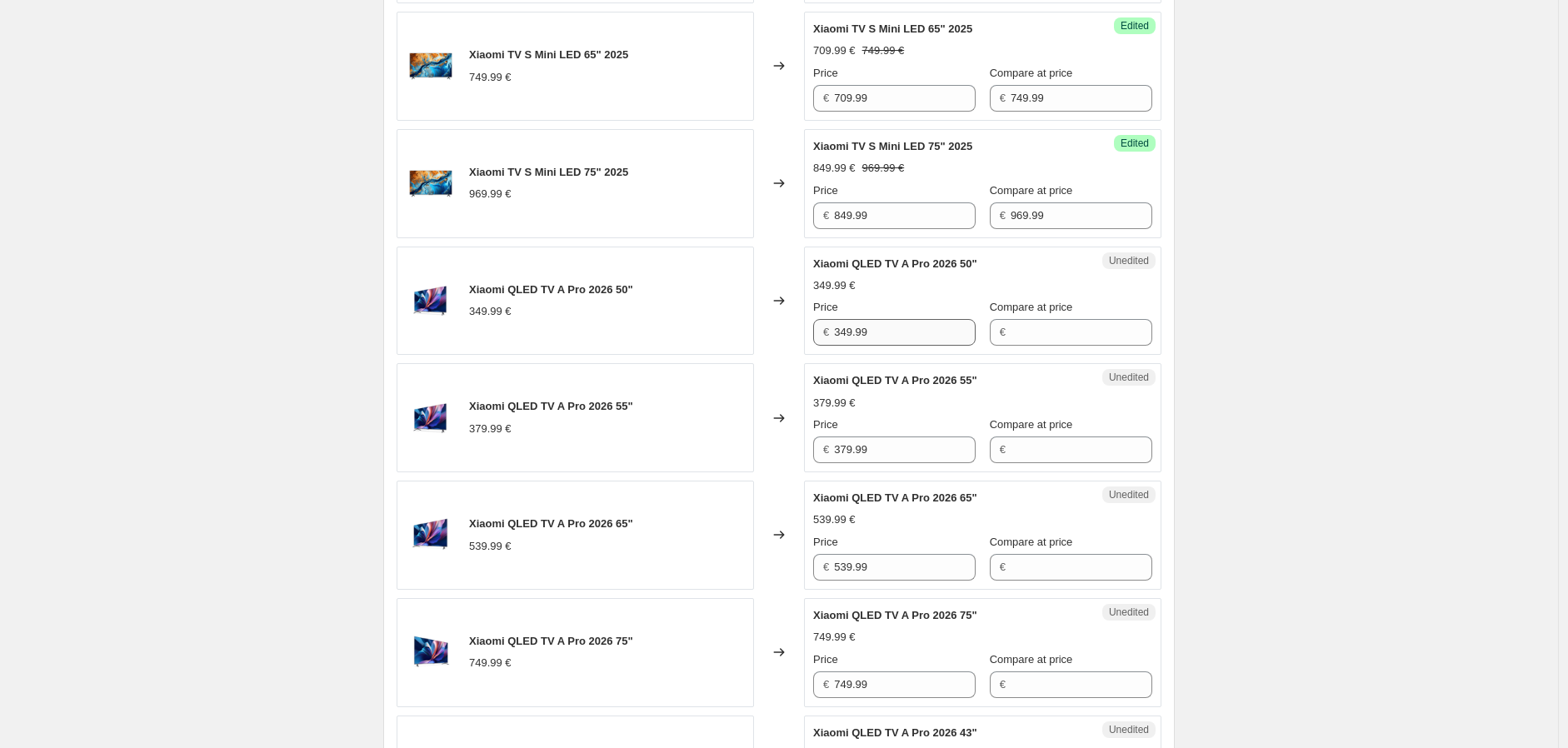
scroll to position [866, 0]
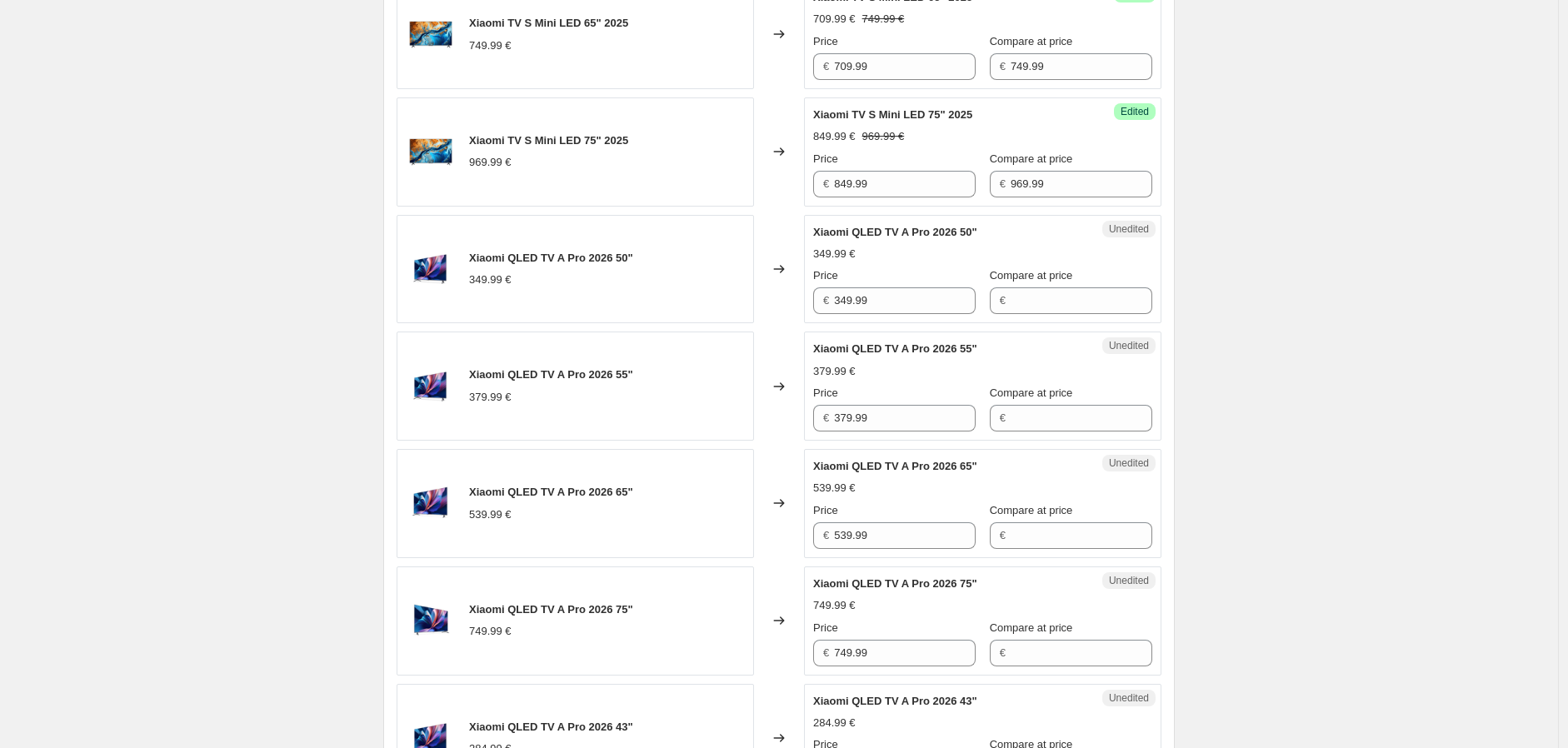
click at [171, 144] on div "Create new price [MEDICAL_DATA]. This page is ready Create new price [MEDICAL_D…" at bounding box center [779, 118] width 1559 height 1968
click at [890, 292] on input "349.99" at bounding box center [906, 301] width 142 height 26
click at [1018, 297] on input "Compare at price" at bounding box center [1082, 301] width 142 height 26
paste input "349.99"
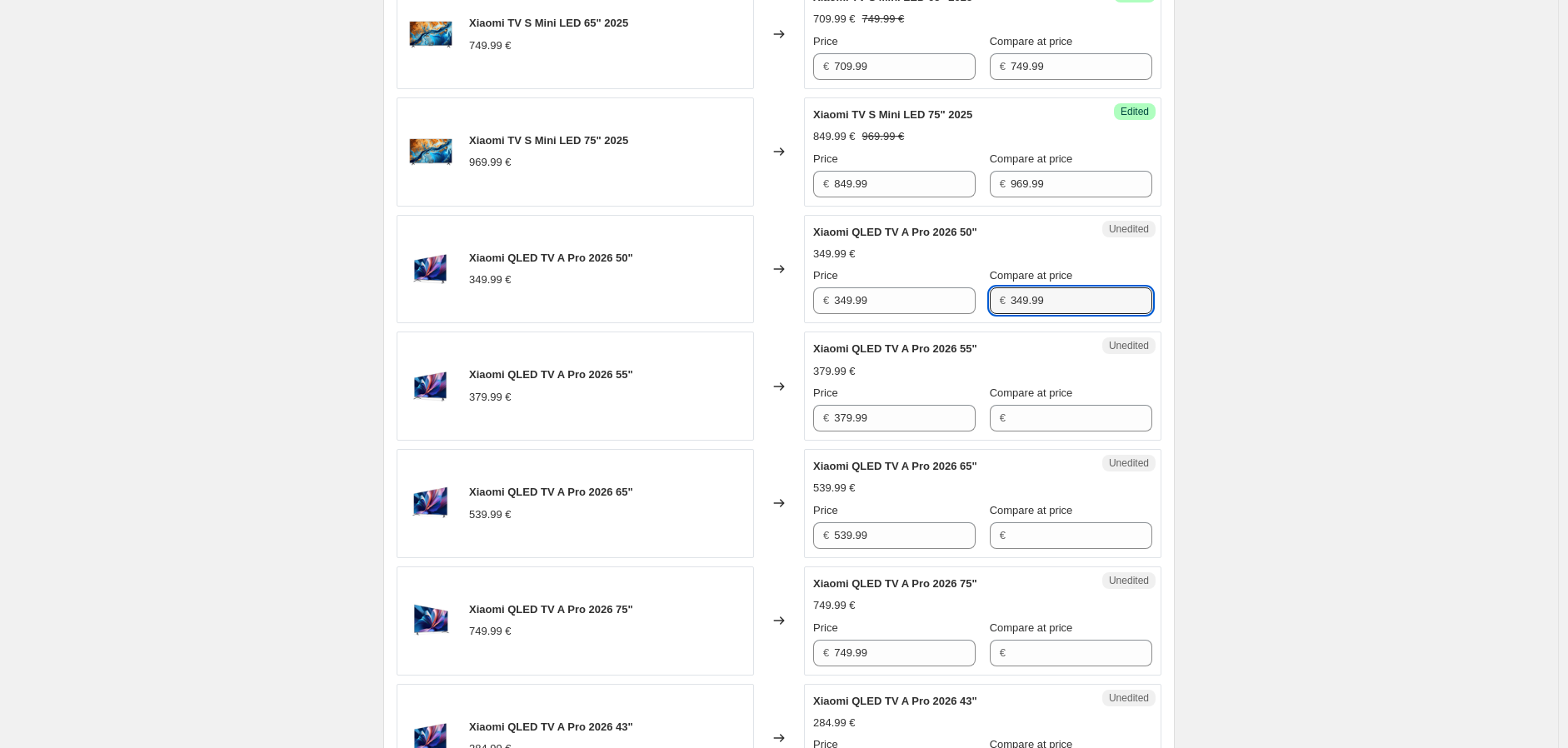
type input "349.99"
click at [894, 288] on input "349.99" at bounding box center [906, 301] width 142 height 26
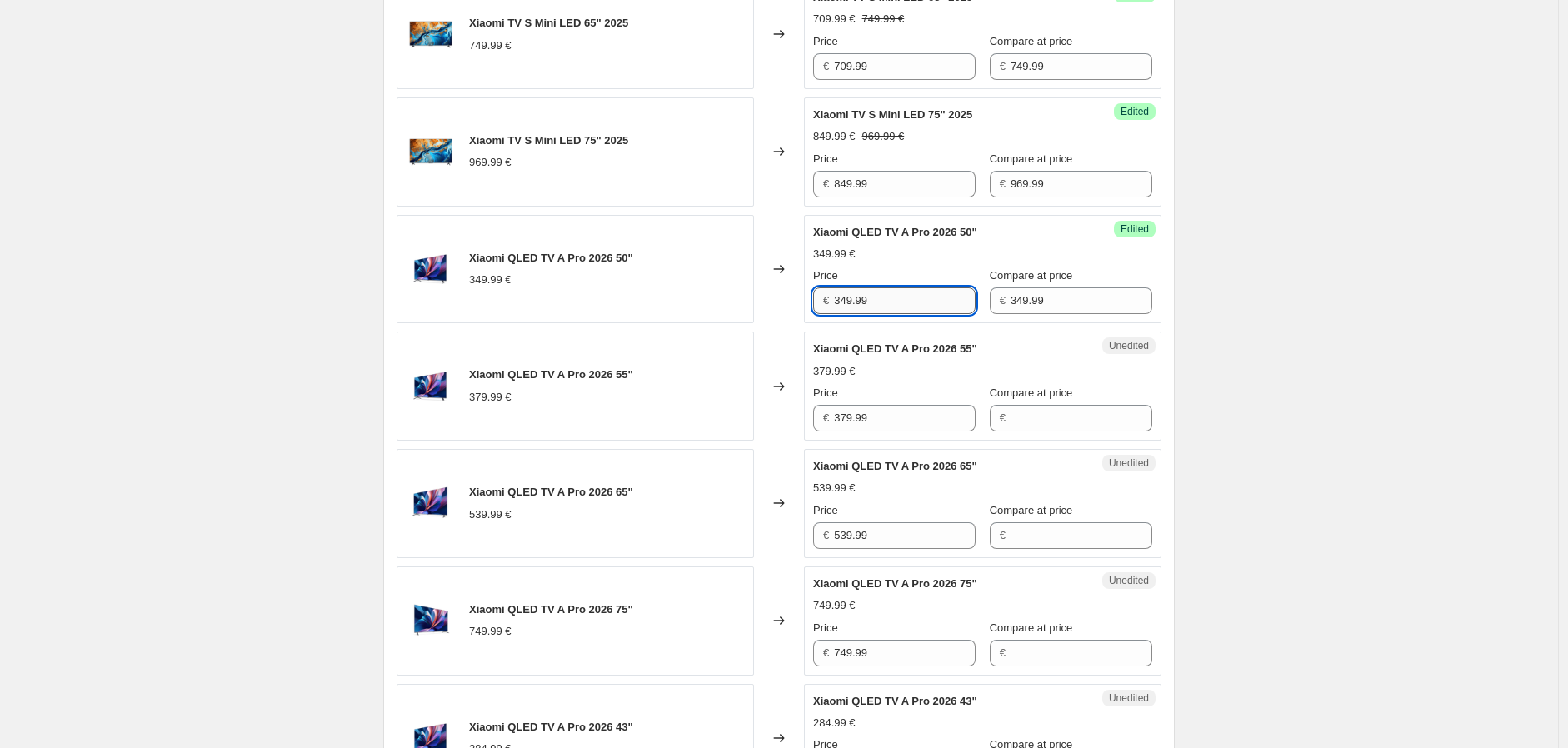
click at [894, 288] on input "349.99" at bounding box center [906, 301] width 142 height 26
type input "329.99"
click at [873, 406] on input "379.99" at bounding box center [906, 418] width 142 height 26
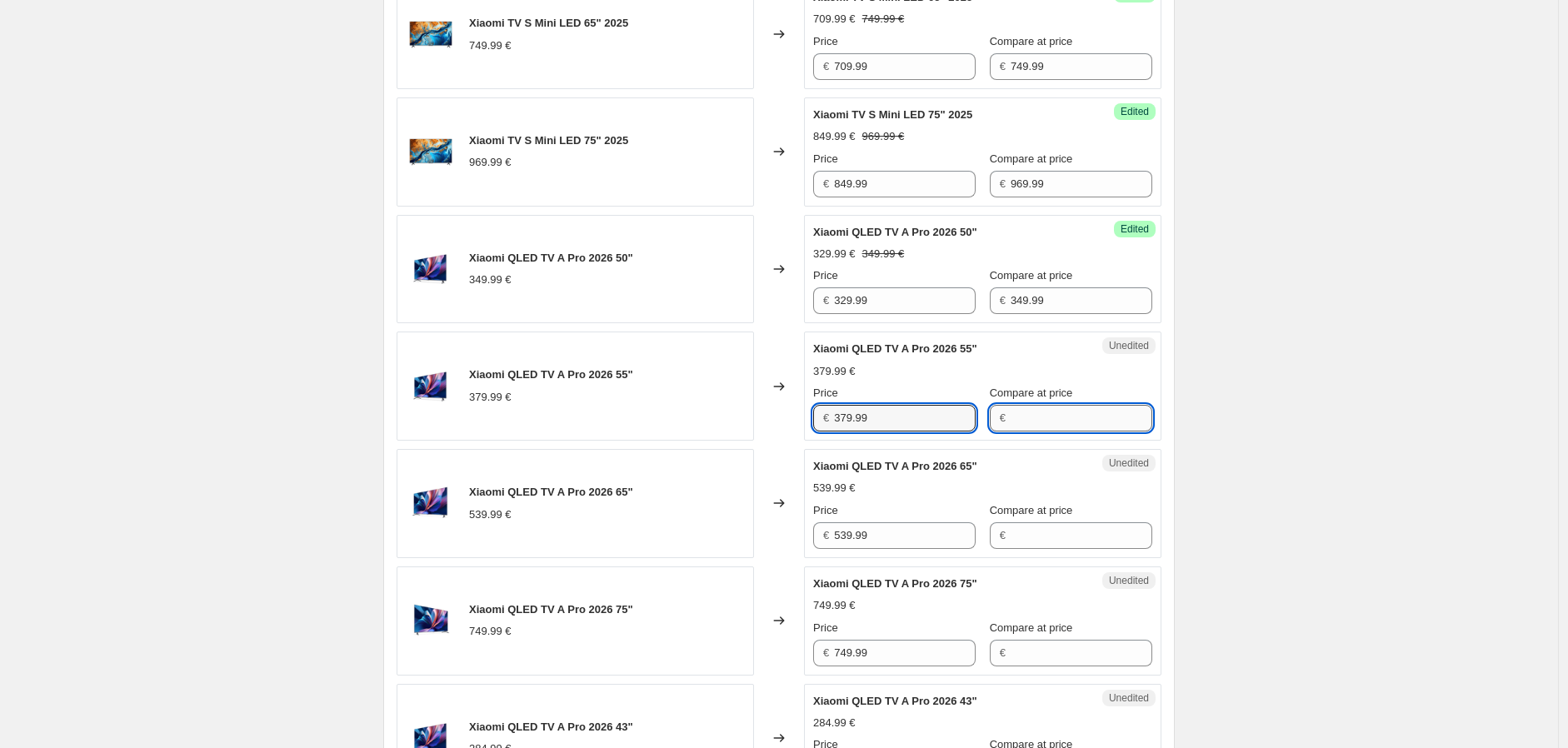
click at [1061, 425] on input "Compare at price" at bounding box center [1082, 418] width 142 height 26
paste input "379.99"
type input "379.99"
click at [900, 411] on input "379.99" at bounding box center [906, 418] width 142 height 26
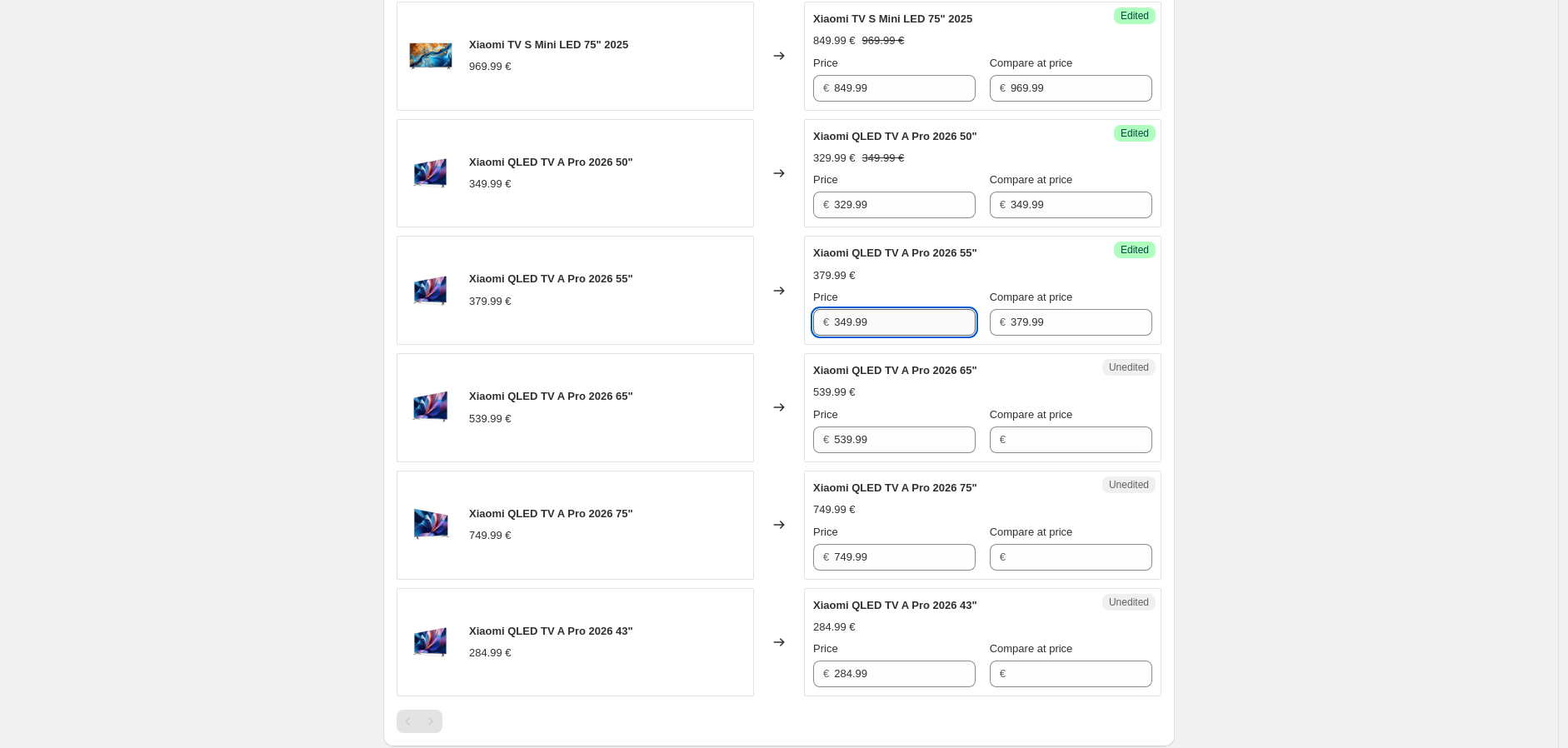
scroll to position [1051, 0]
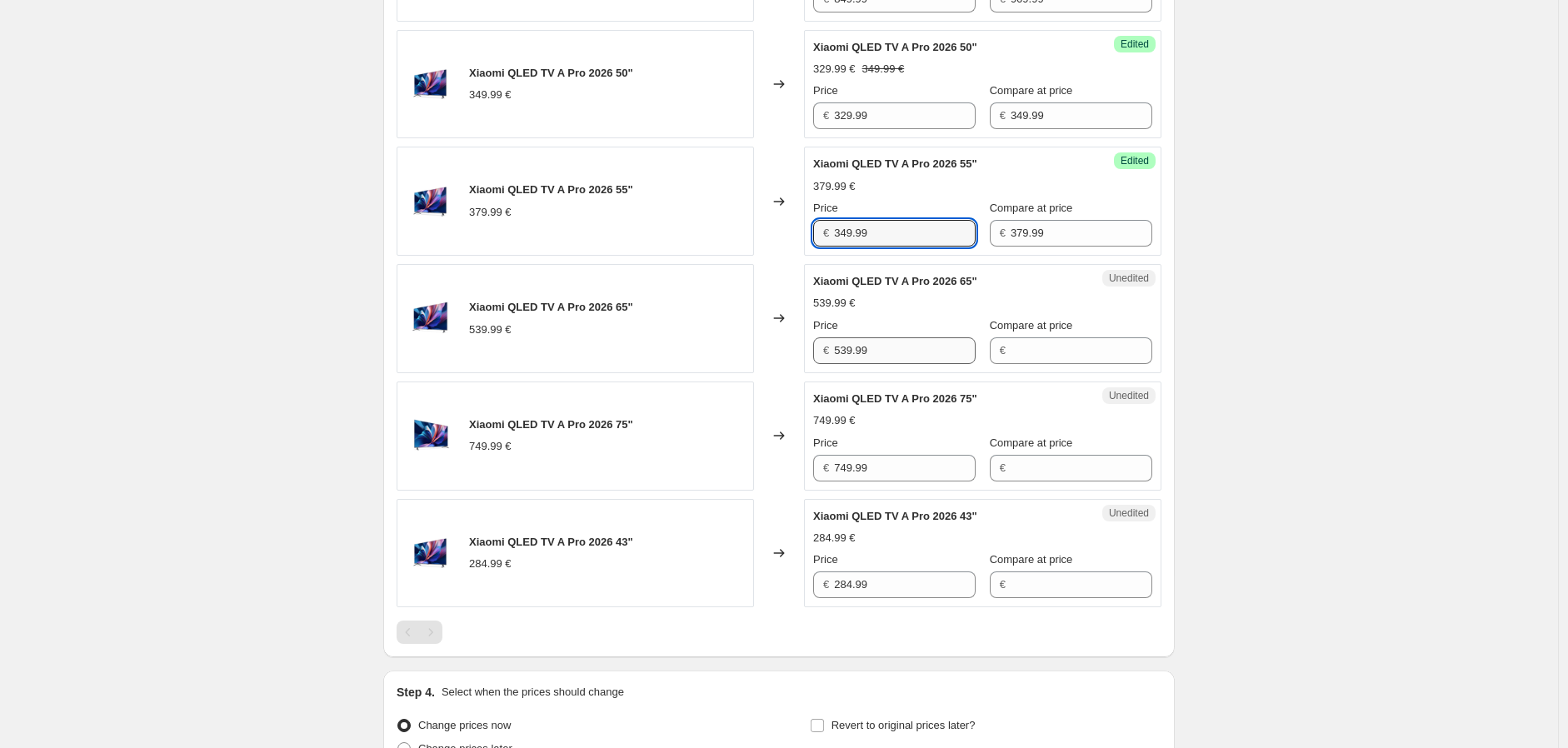
type input "349.99"
click at [888, 361] on input "539.99" at bounding box center [906, 350] width 142 height 26
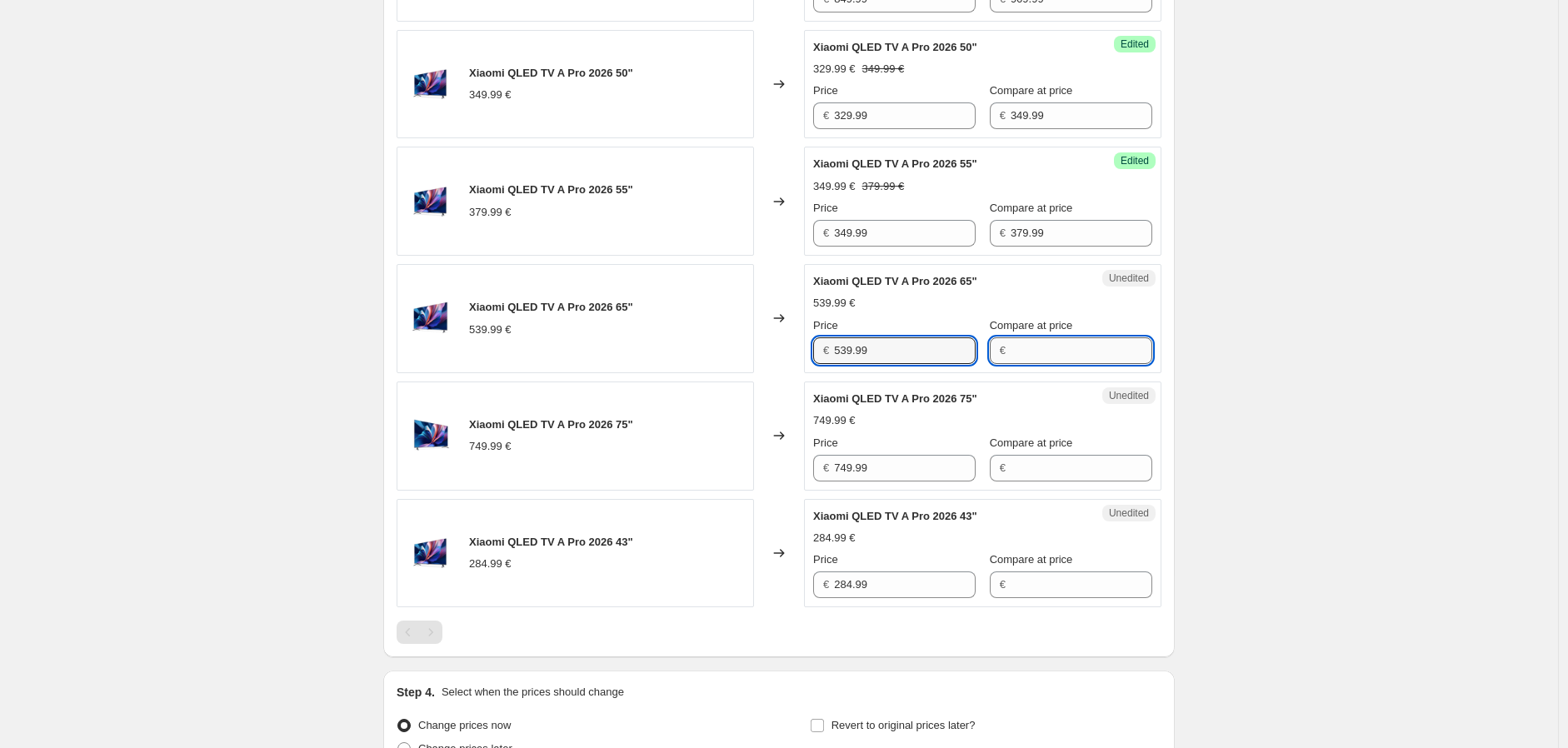
click at [1065, 351] on input "Compare at price" at bounding box center [1082, 350] width 142 height 26
paste input "539.99"
type input "539.99"
click at [881, 360] on input "539.99" at bounding box center [906, 350] width 142 height 26
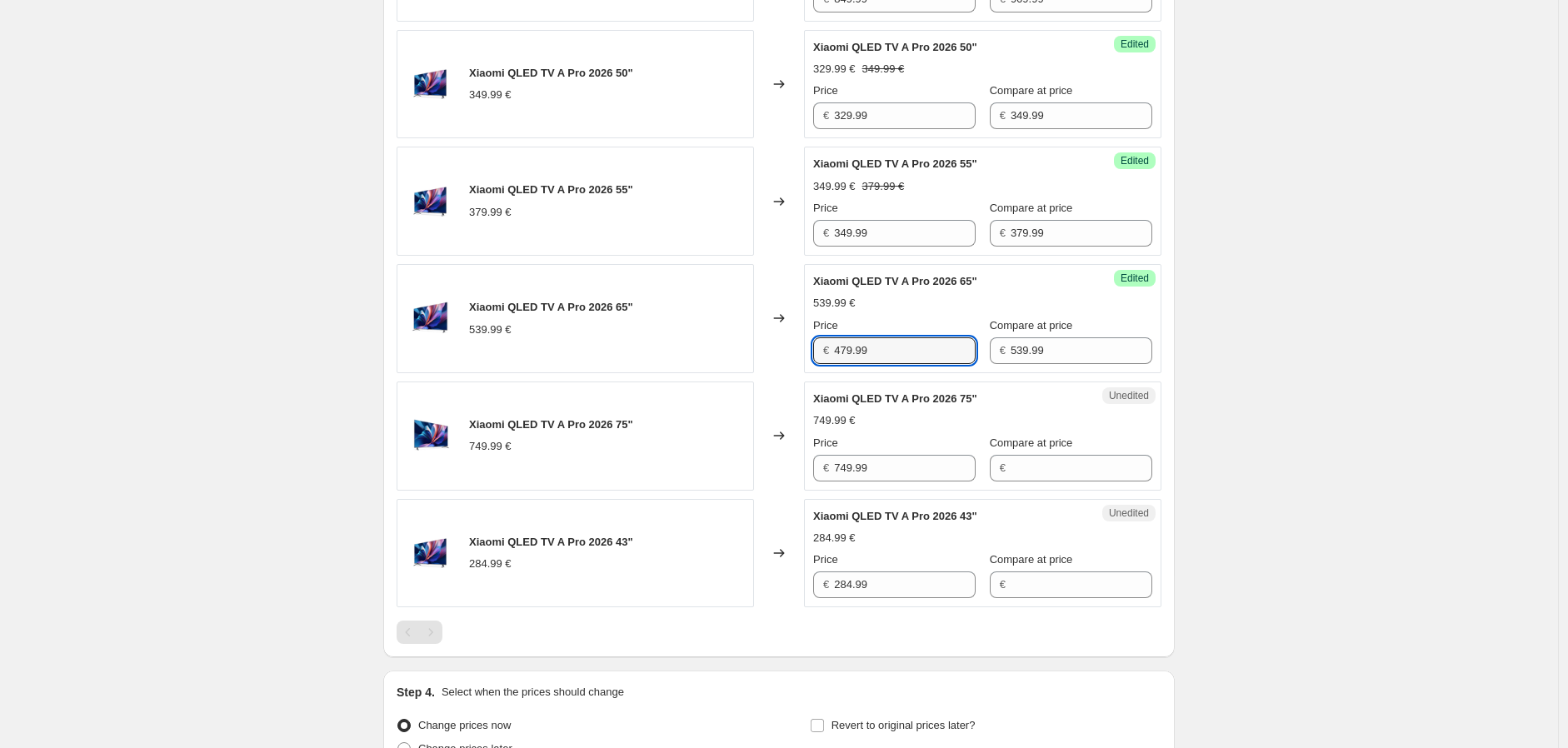
type input "479.99"
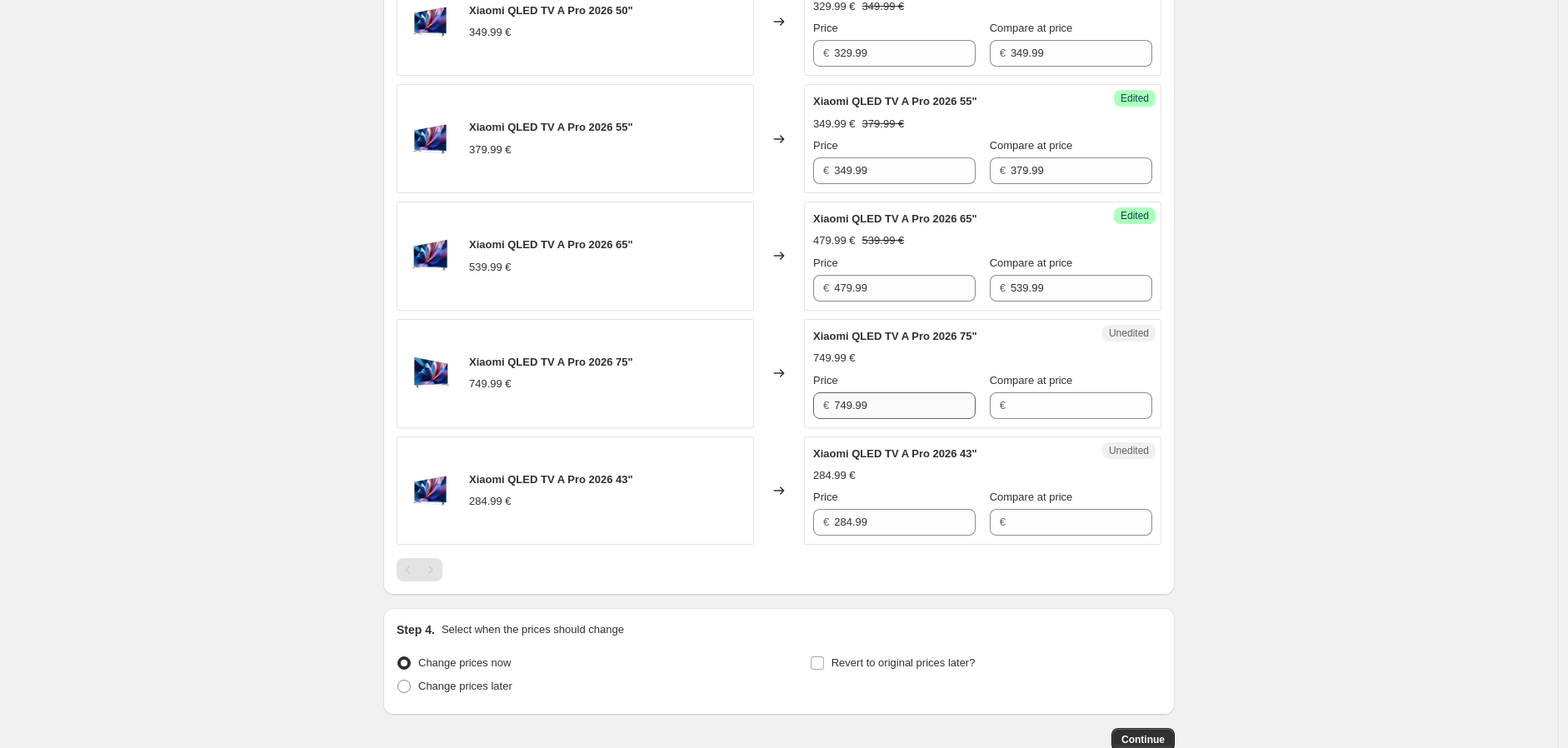
scroll to position [1144, 0]
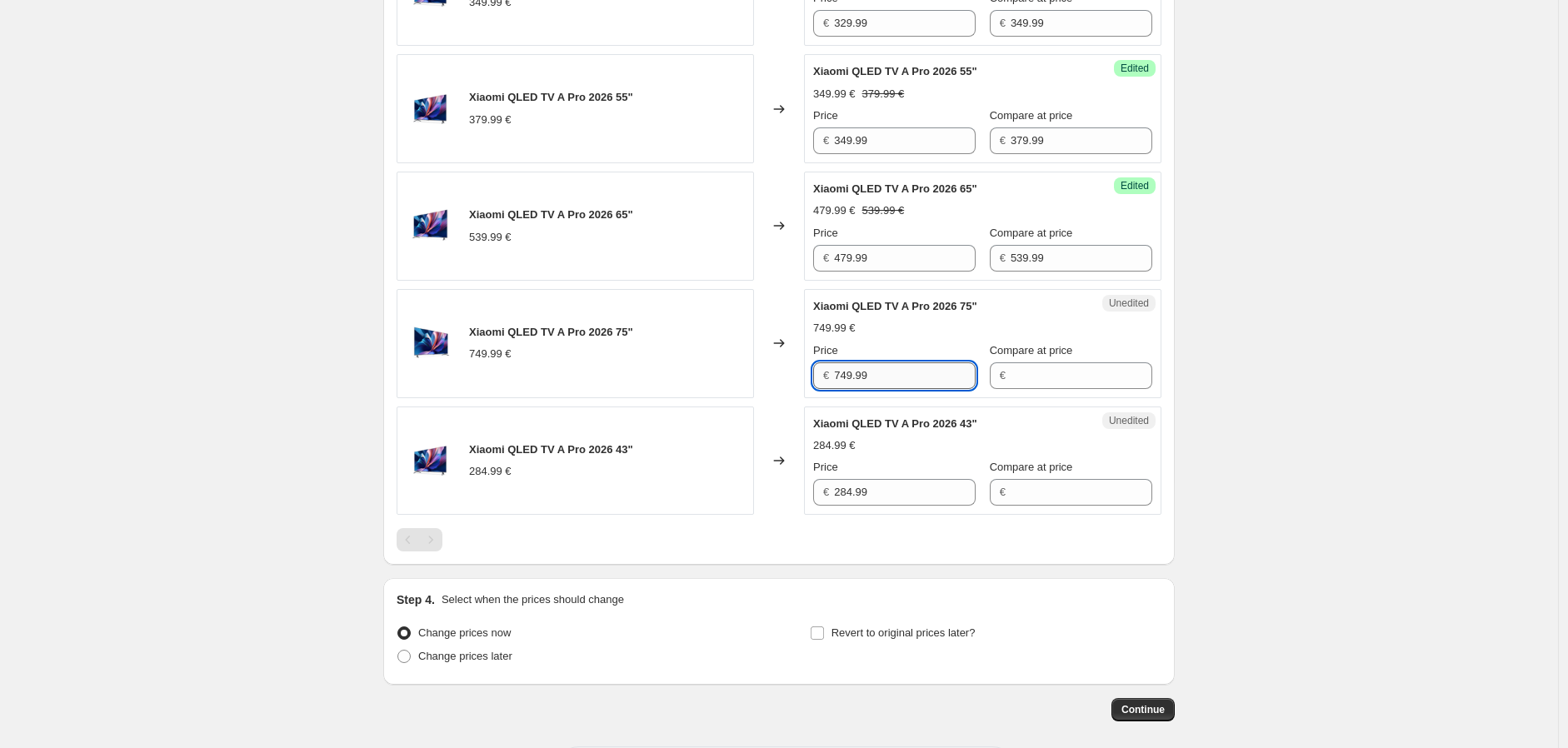
click at [876, 378] on input "749.99" at bounding box center [906, 375] width 142 height 26
click at [1011, 374] on input "Compare at price" at bounding box center [1082, 375] width 142 height 26
paste input "749.99"
type input "749.99"
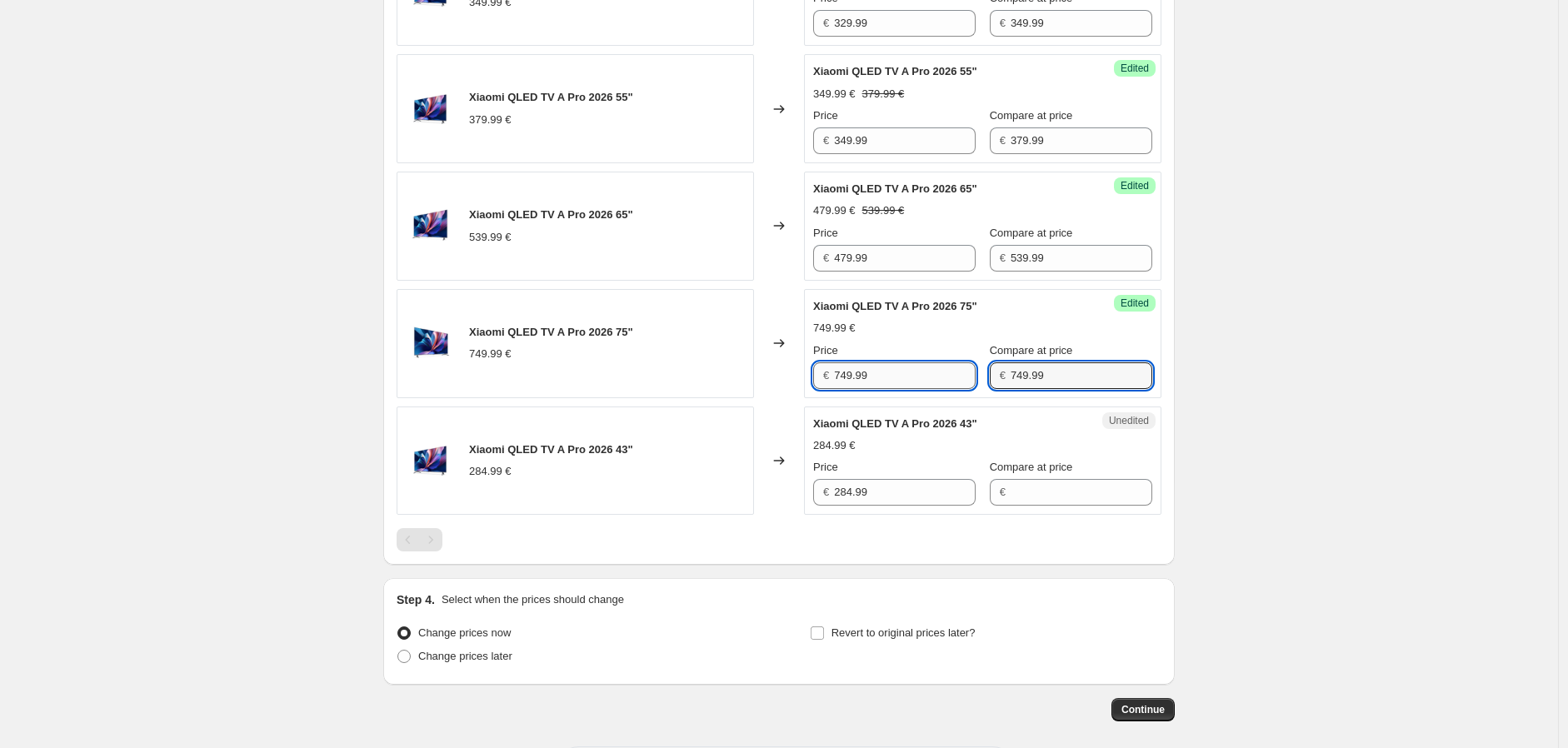
click at [886, 368] on input "749.99" at bounding box center [906, 375] width 142 height 26
type input "669.99"
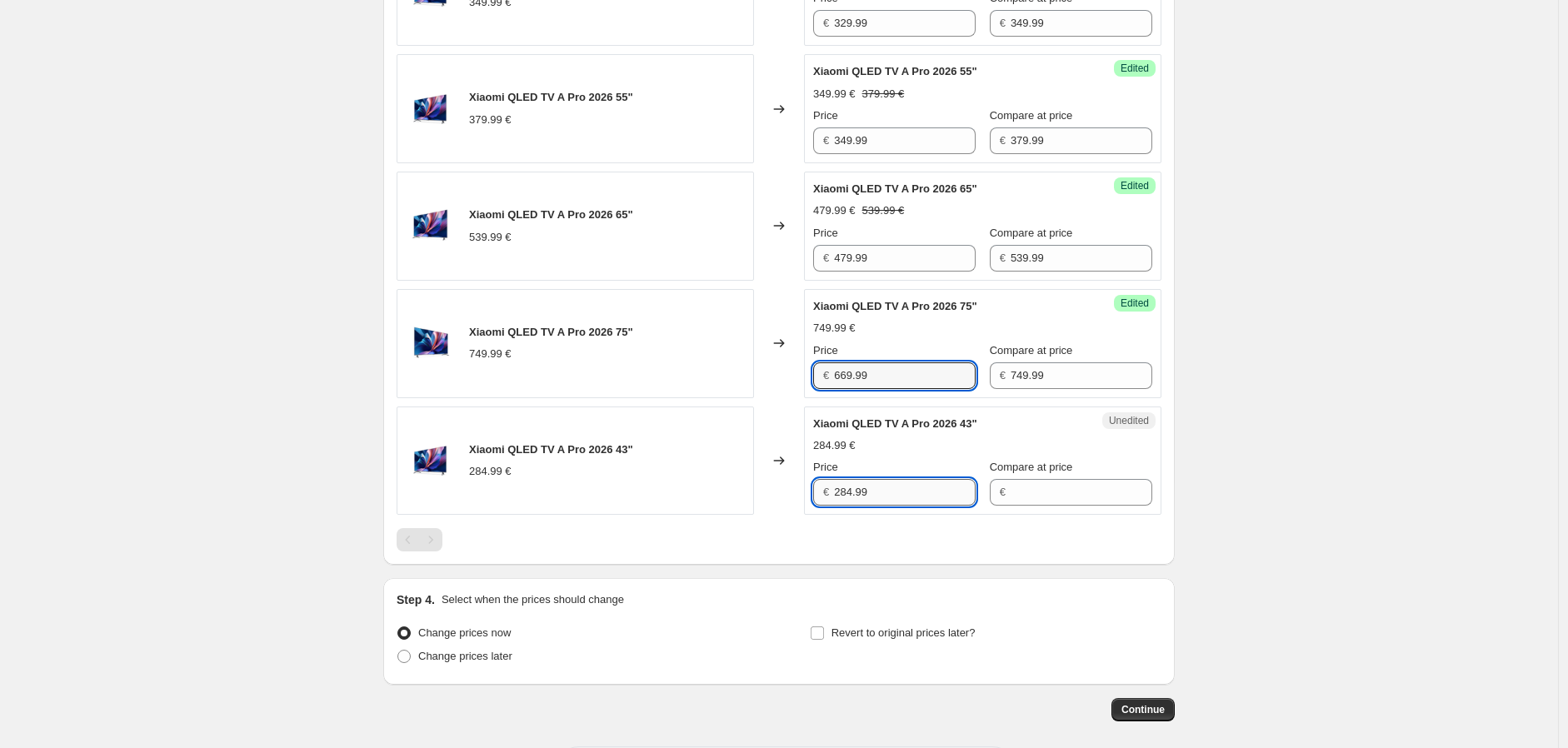
click at [914, 492] on input "284.99" at bounding box center [906, 492] width 142 height 26
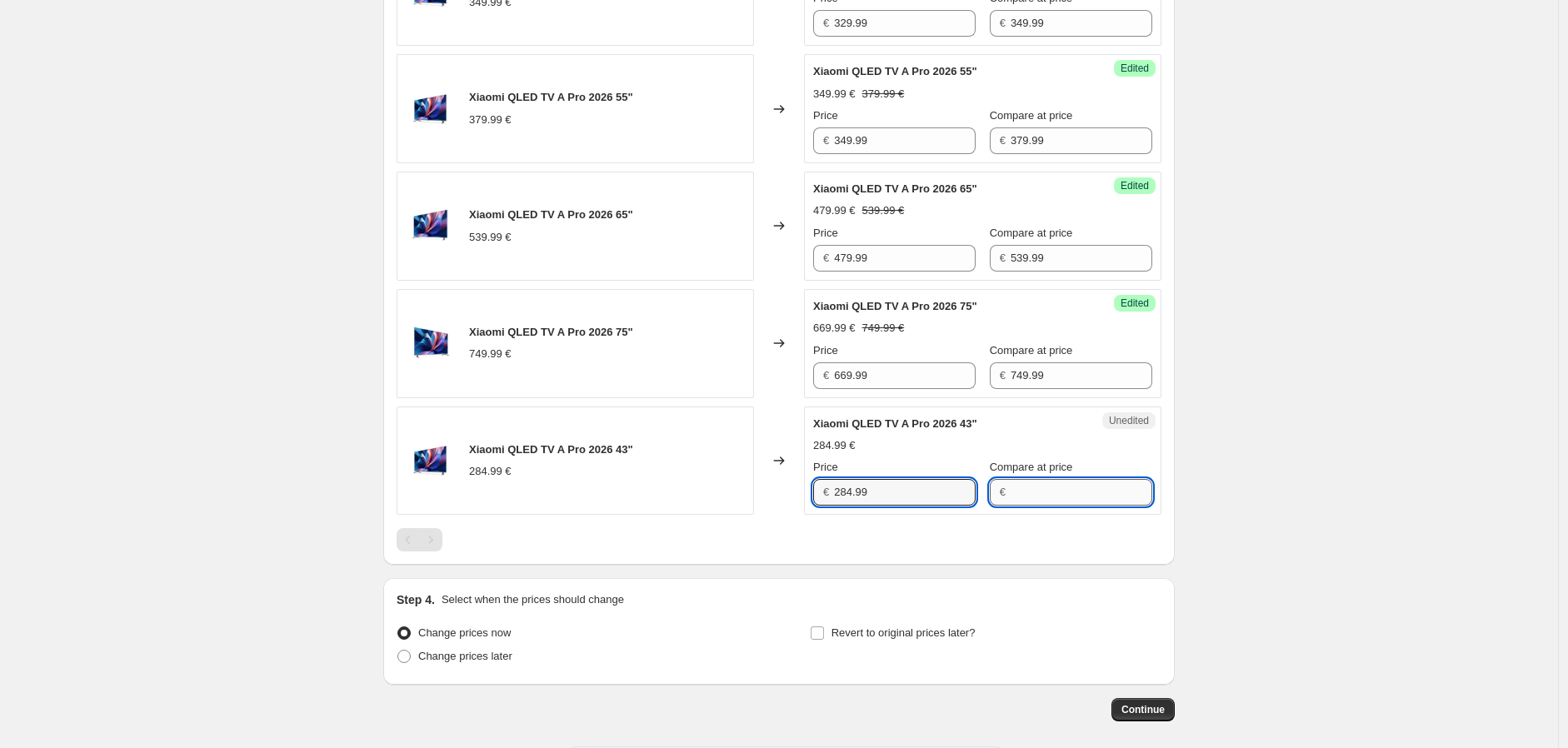
click at [1035, 496] on input "Compare at price" at bounding box center [1082, 492] width 142 height 26
paste input "284.99"
type input "284.99"
click at [895, 492] on input "284.99" at bounding box center [906, 492] width 142 height 26
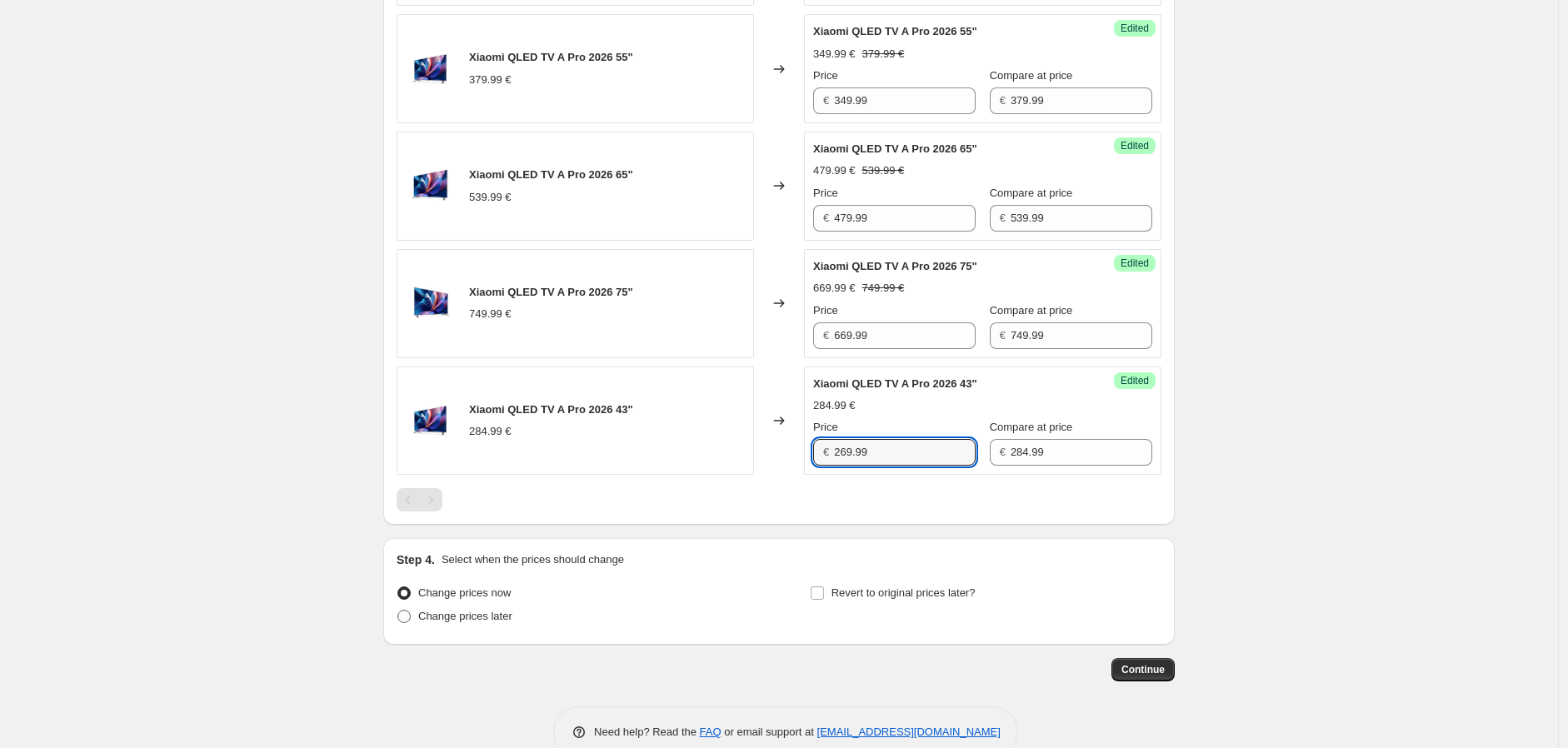
scroll to position [1220, 0]
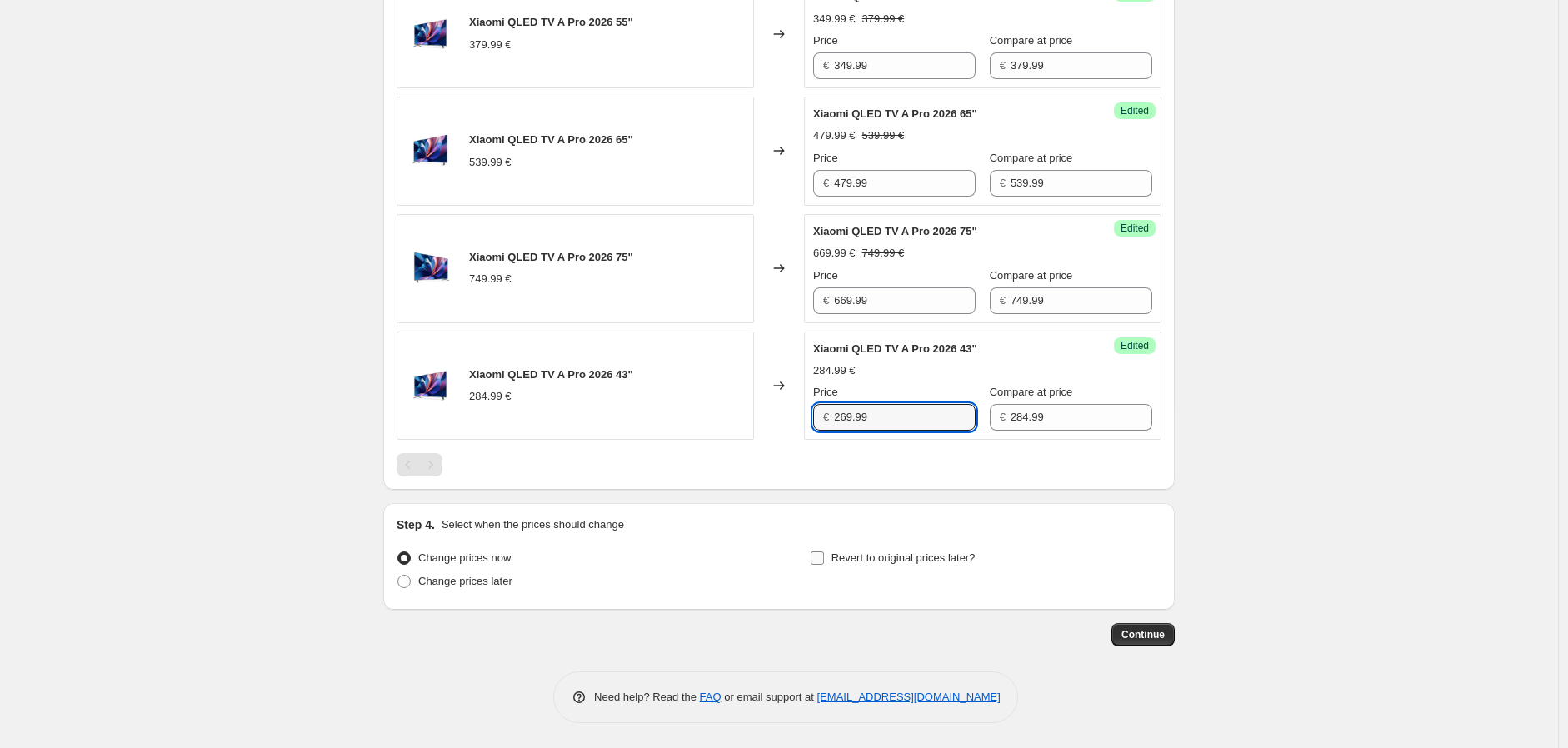
type input "269.99"
click at [874, 564] on span "Revert to original prices later?" at bounding box center [904, 558] width 144 height 13
click at [825, 565] on input "Revert to original prices later?" at bounding box center [817, 558] width 14 height 14
checkbox input "true"
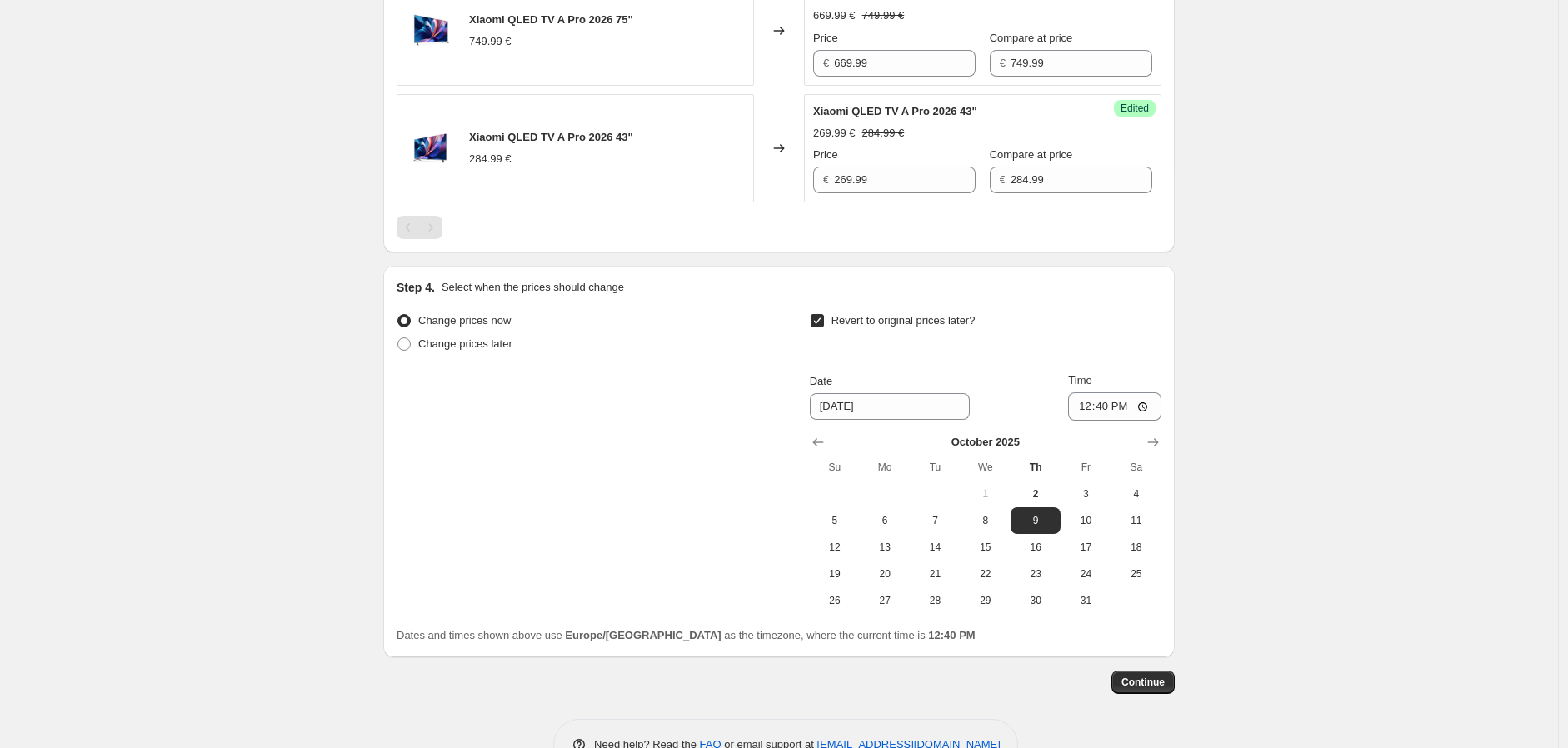
scroll to position [1498, 0]
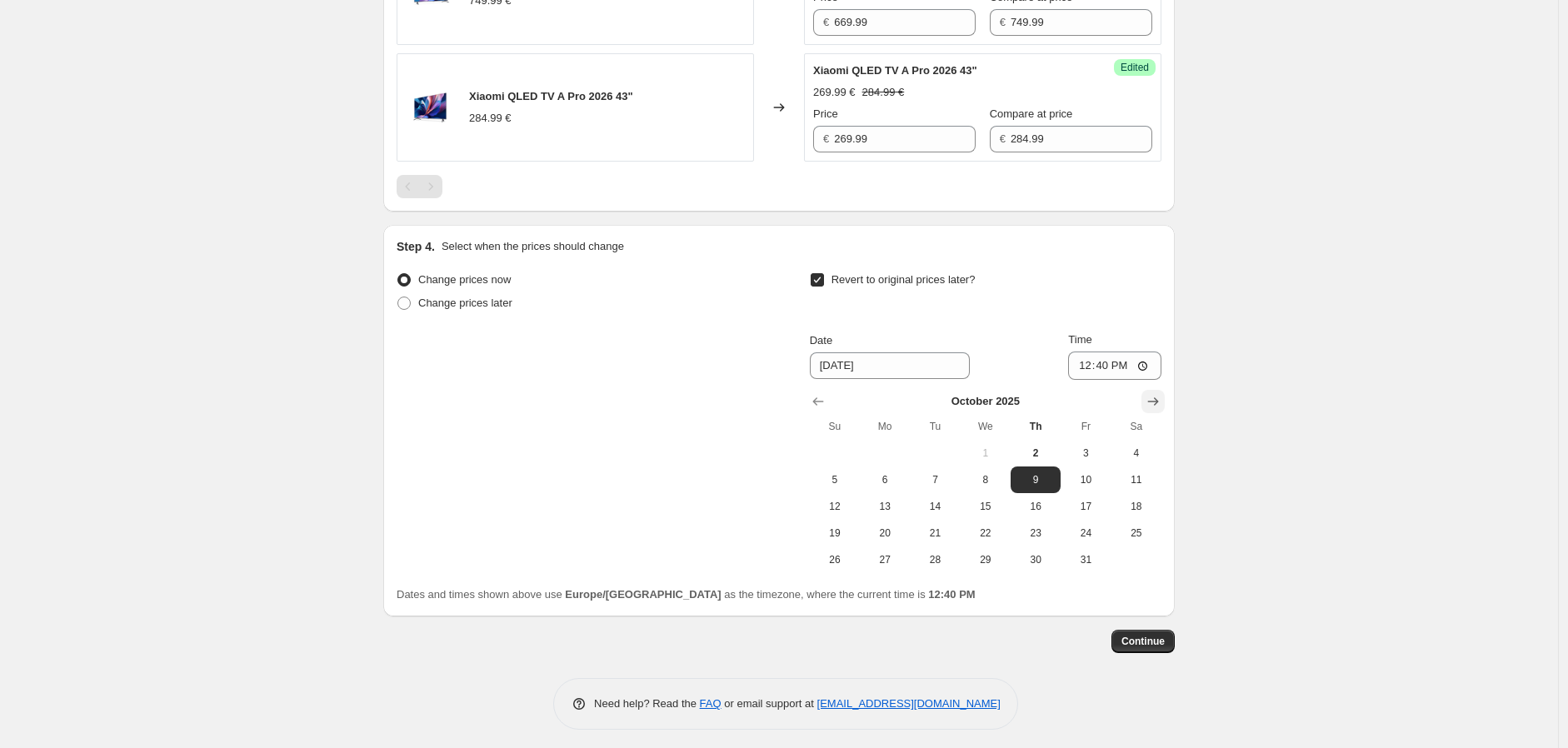
click at [1157, 399] on icon "Show next month, November 2025" at bounding box center [1153, 402] width 16 height 16
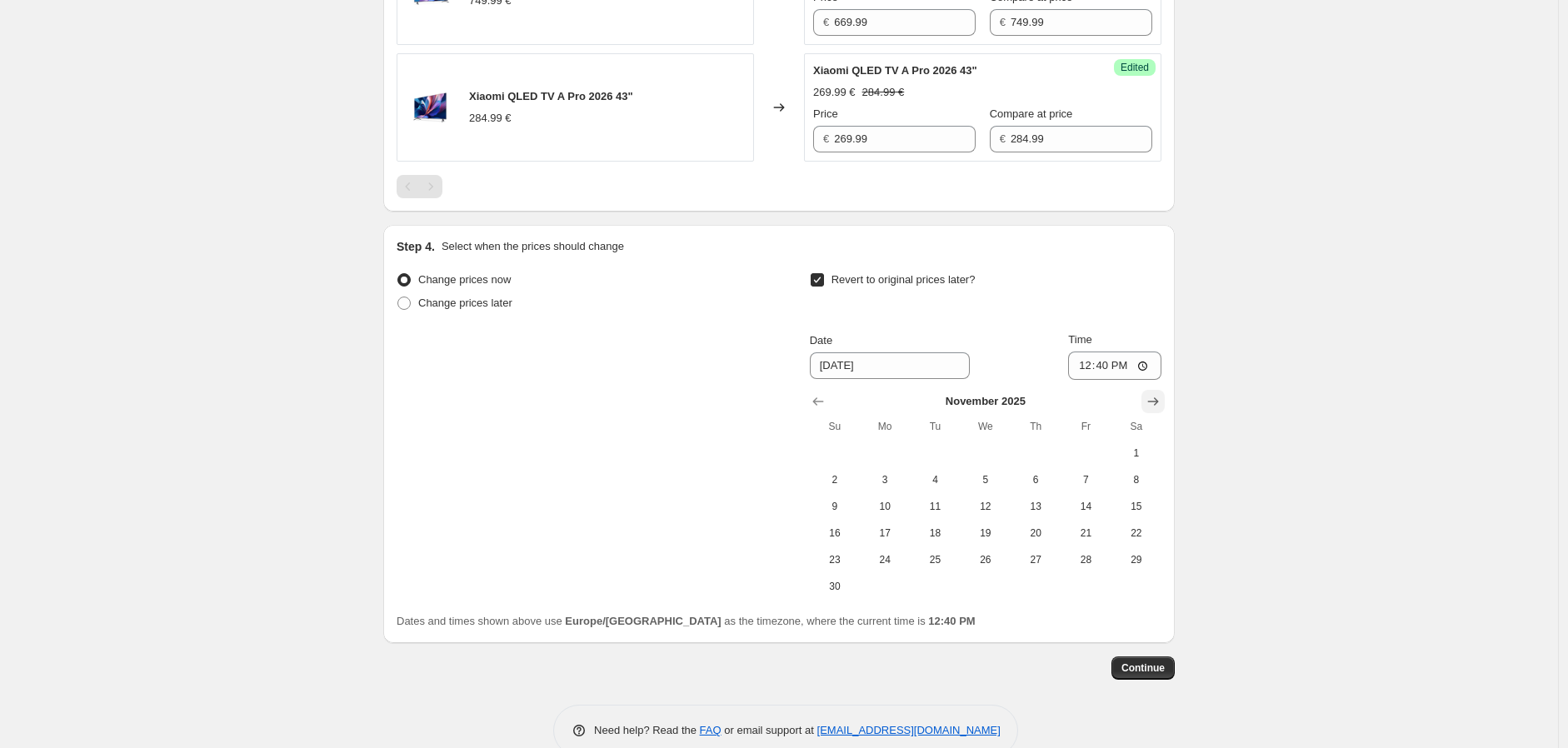
click at [1157, 399] on icon "Show next month, December 2025" at bounding box center [1153, 402] width 16 height 16
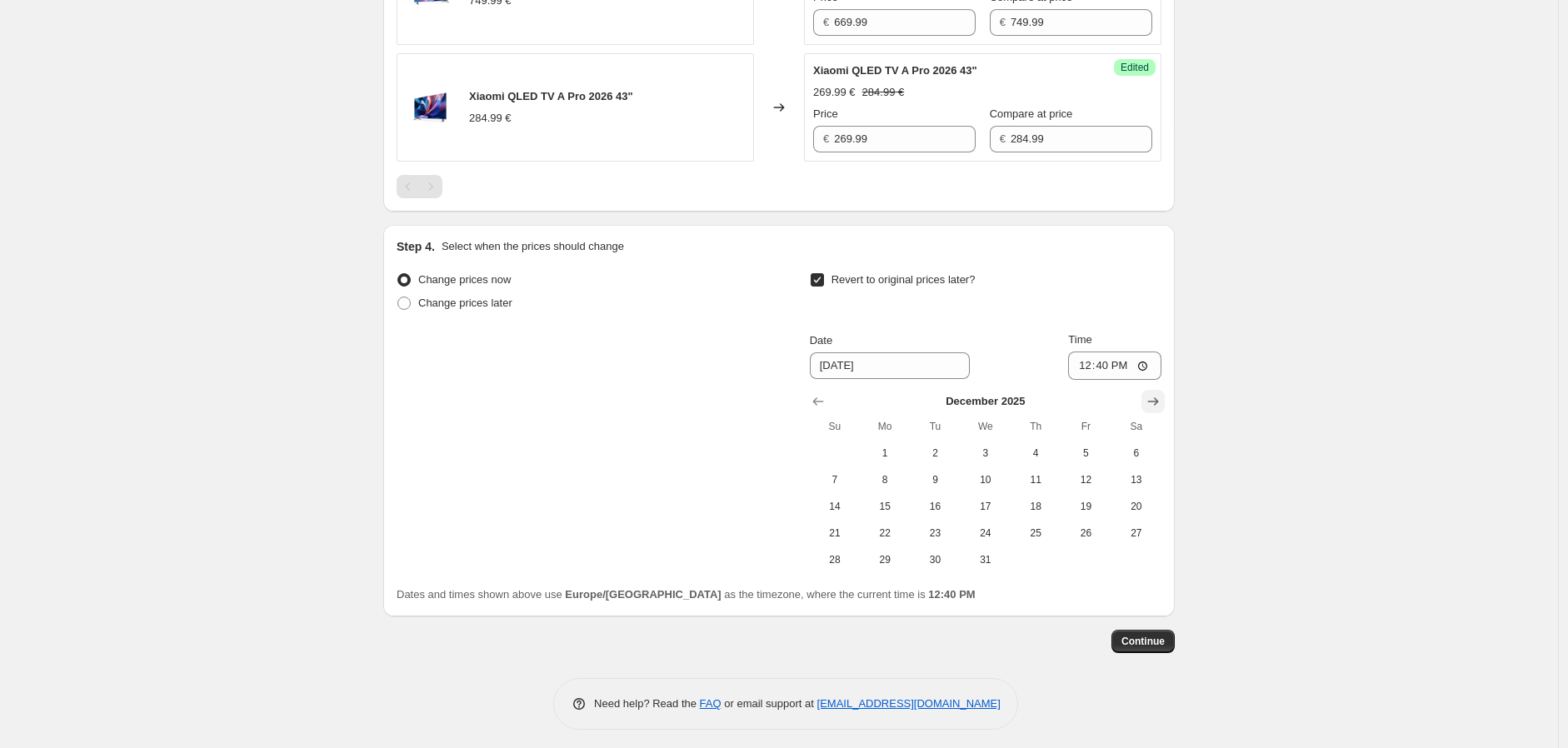
click at [1158, 405] on icon "Show next month, January 2026" at bounding box center [1153, 402] width 16 height 16
click at [1040, 446] on span "1" at bounding box center [1036, 453] width 36 height 14
type input "[DATE]"
click at [1102, 364] on input "12:40" at bounding box center [1115, 365] width 93 height 28
type input "00:00"
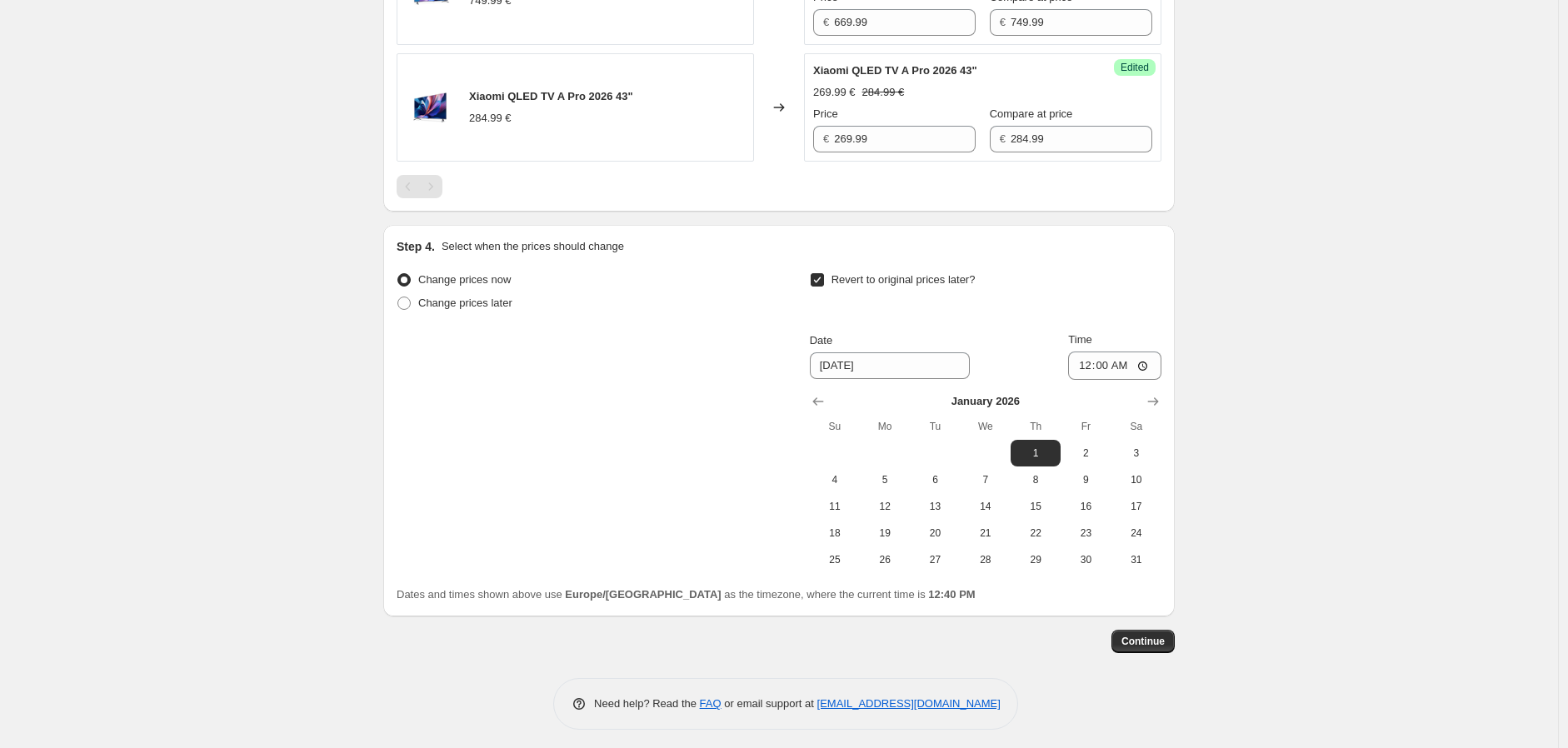
click at [1157, 637] on span "Continue" at bounding box center [1143, 641] width 44 height 14
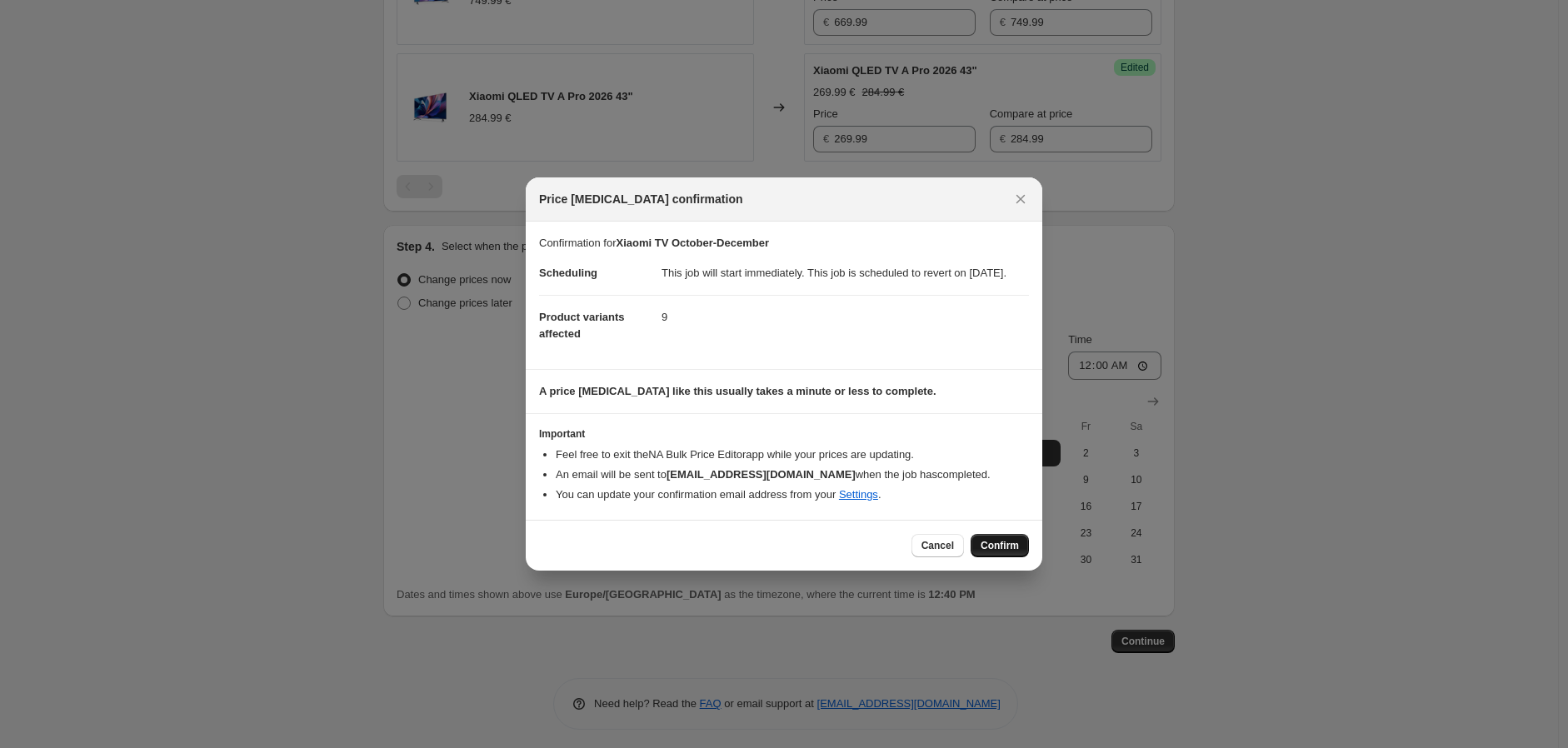
click at [989, 552] on span "Confirm" at bounding box center [1000, 546] width 38 height 14
